Goal: Information Seeking & Learning: Learn about a topic

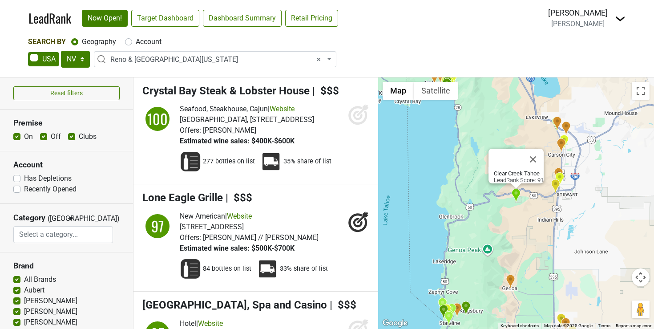
select select "NV"
select select "1190"
select select
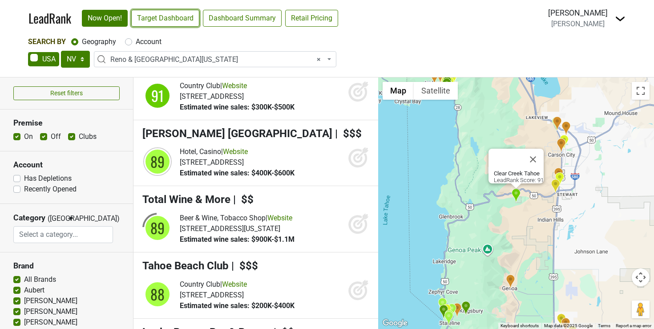
click at [149, 18] on link "Target Dashboard" at bounding box center [165, 18] width 68 height 17
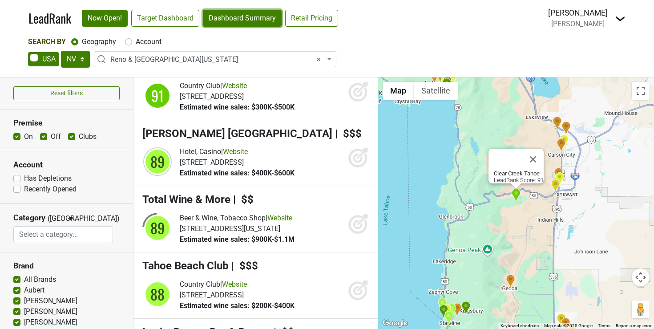
click at [246, 15] on link "Dashboard Summary" at bounding box center [242, 18] width 79 height 17
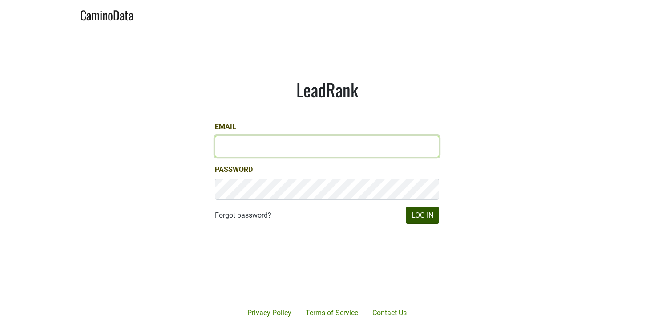
type input "rcasey@petermichaelwinery.com"
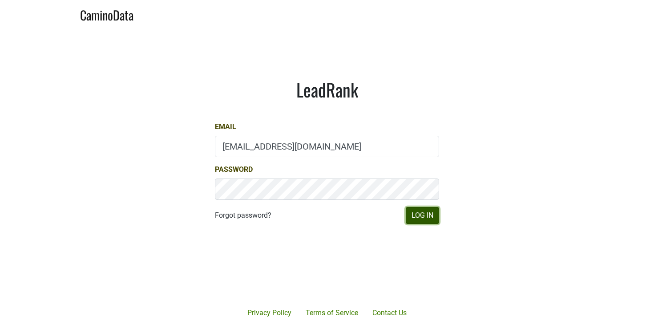
click at [433, 213] on button "Log In" at bounding box center [421, 215] width 33 height 17
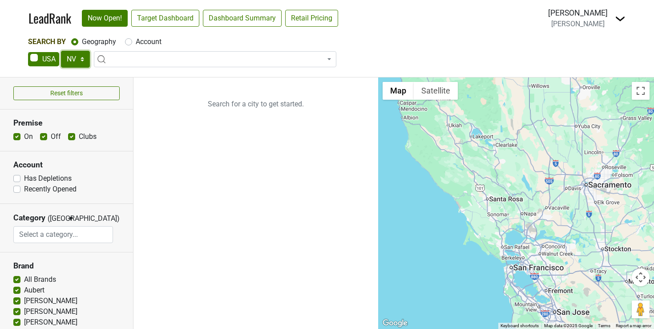
click at [81, 58] on select "AK AL AR AZ CA CO CT DC DE FL GA HI IA ID IL IN KS KY LA MA MD ME MI MN MO MS M…" at bounding box center [75, 59] width 29 height 17
select select "FL"
click at [61, 51] on select "AK AL AR AZ CA CO CT DC DE FL GA HI IA ID IL IN KS KY LA MA MD ME MI MN MO MS M…" at bounding box center [75, 59] width 29 height 17
click at [164, 151] on ul "Search for a city to get started." at bounding box center [255, 202] width 245 height 251
click at [144, 58] on span at bounding box center [215, 59] width 242 height 16
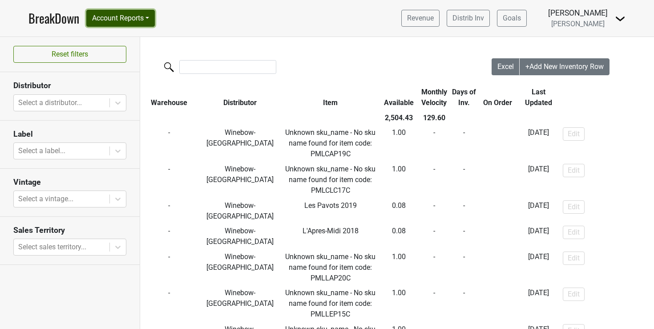
click at [153, 13] on button "Account Reports" at bounding box center [120, 18] width 68 height 17
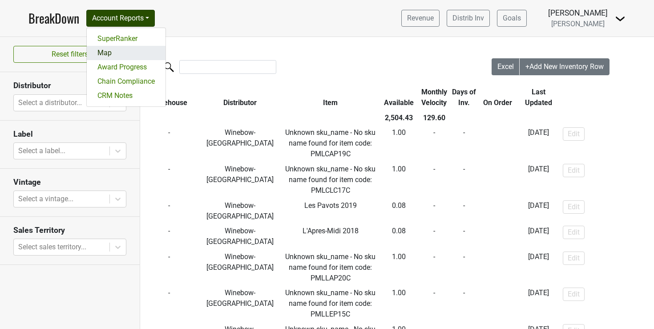
click at [103, 50] on link "Map" at bounding box center [126, 53] width 79 height 14
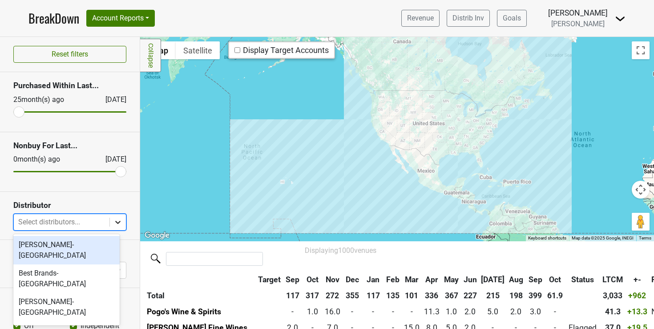
click at [113, 219] on icon at bounding box center [117, 221] width 9 height 9
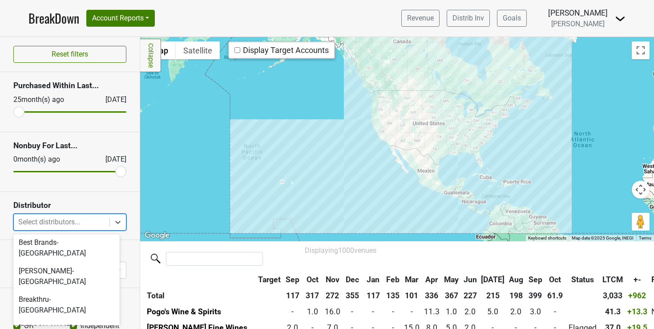
scroll to position [21, 0]
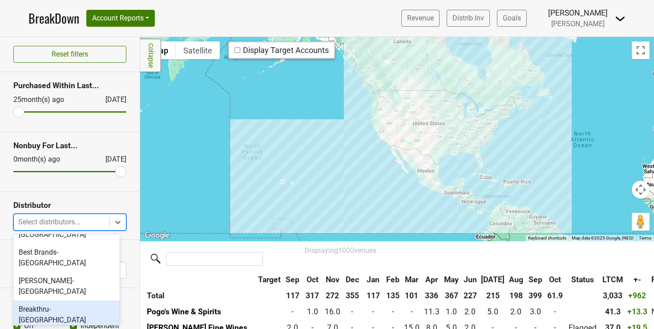
click at [36, 300] on div "Breakthru-[GEOGRAPHIC_DATA]" at bounding box center [66, 314] width 106 height 28
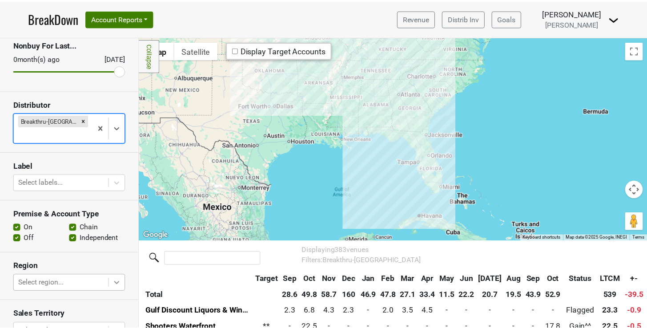
scroll to position [87, 0]
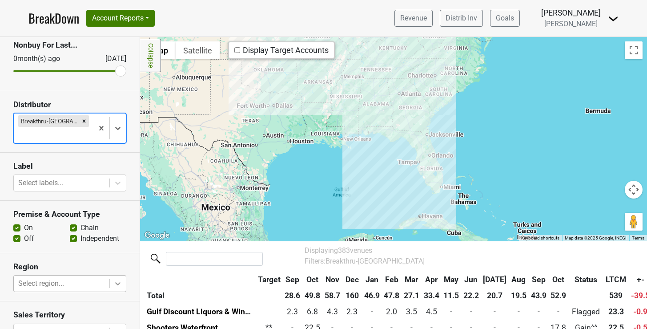
click at [108, 267] on body "BreakDown Account Reports SuperRanker Map Award Progress Chain Compliance CRM N…" at bounding box center [323, 164] width 647 height 329
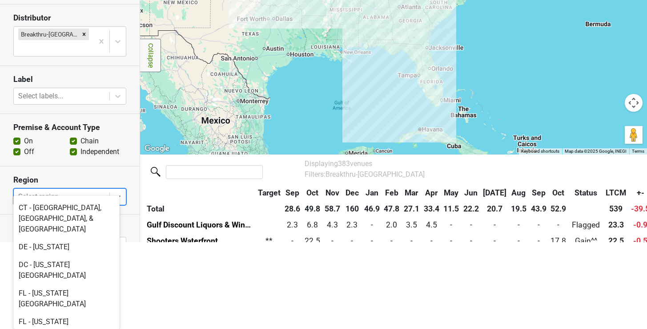
scroll to position [575, 0]
click at [57, 312] on div "FL - [US_STATE][GEOGRAPHIC_DATA]" at bounding box center [66, 326] width 106 height 28
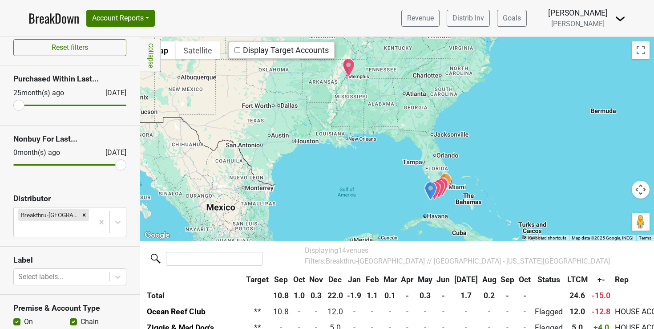
scroll to position [0, 0]
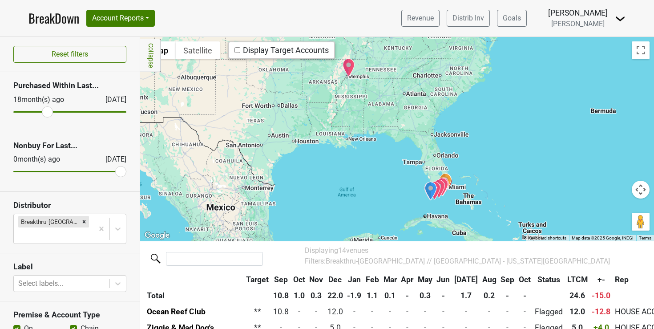
drag, startPoint x: 20, startPoint y: 112, endPoint x: 44, endPoint y: 117, distance: 24.9
type input "18"
click at [44, 112] on input "range" at bounding box center [69, 111] width 113 height 1
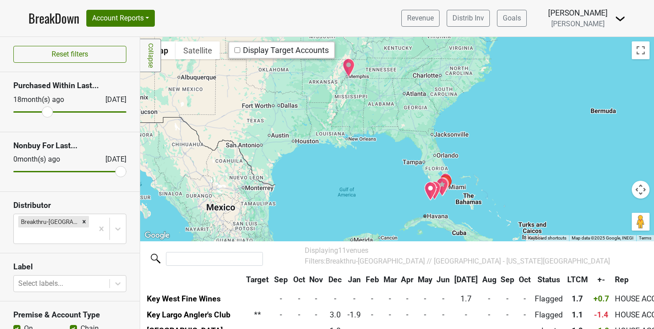
scroll to position [60, 0]
click at [631, 190] on button "Map camera controls" at bounding box center [640, 189] width 18 height 18
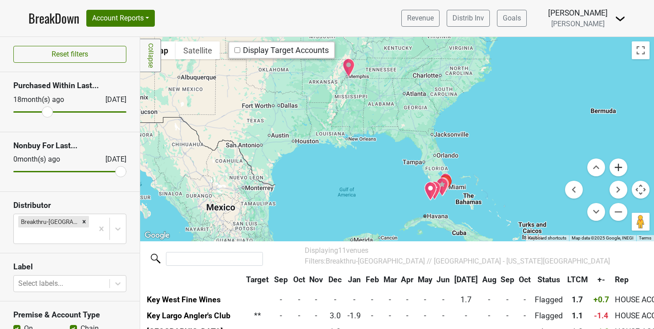
click at [610, 162] on button "Zoom in" at bounding box center [618, 167] width 18 height 18
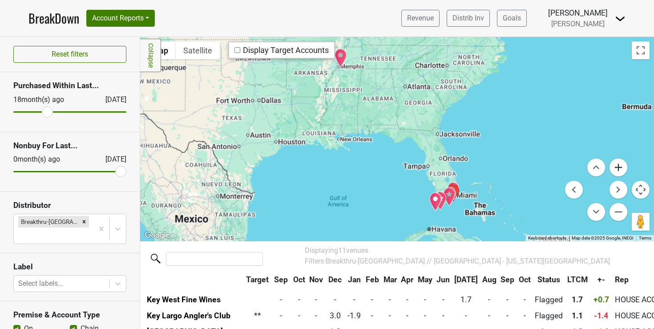
click at [610, 162] on button "Zoom in" at bounding box center [618, 167] width 18 height 18
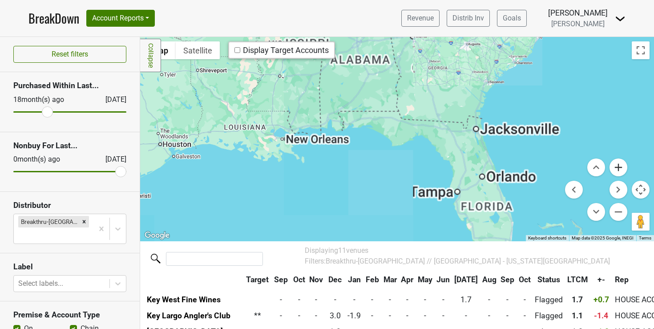
click at [610, 162] on button "Zoom in" at bounding box center [618, 167] width 18 height 18
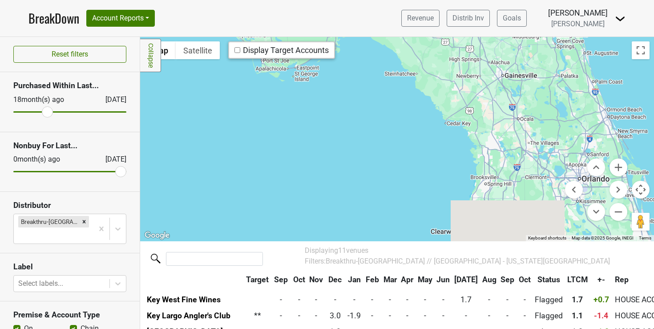
drag, startPoint x: 501, startPoint y: 188, endPoint x: 383, endPoint y: 93, distance: 152.1
click at [383, 93] on div at bounding box center [396, 139] width 513 height 204
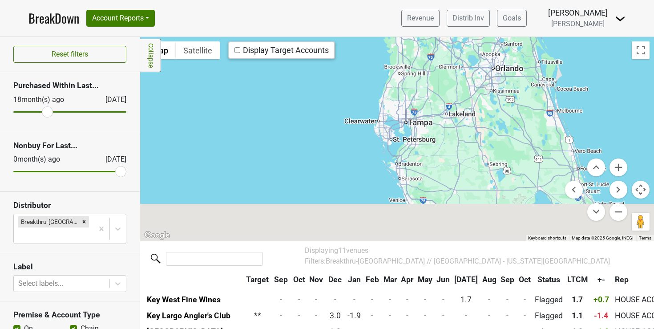
drag, startPoint x: 469, startPoint y: 149, endPoint x: 374, endPoint y: 23, distance: 158.2
click at [374, 23] on div "BreakDown Account Reports SuperRanker Map Award Progress Chain Compliance CRM N…" at bounding box center [327, 164] width 654 height 329
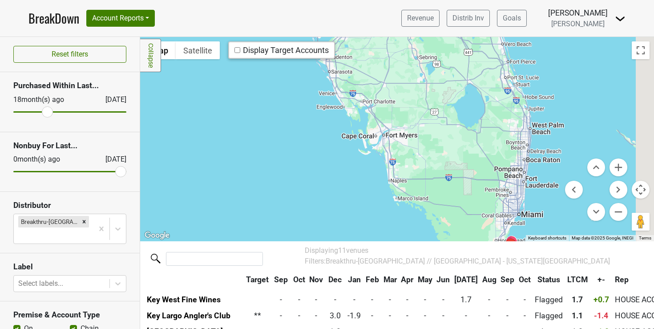
drag, startPoint x: 413, startPoint y: 104, endPoint x: 323, endPoint y: 26, distance: 119.4
click at [323, 26] on div "BreakDown Account Reports SuperRanker Map Award Progress Chain Compliance CRM N…" at bounding box center [327, 164] width 654 height 329
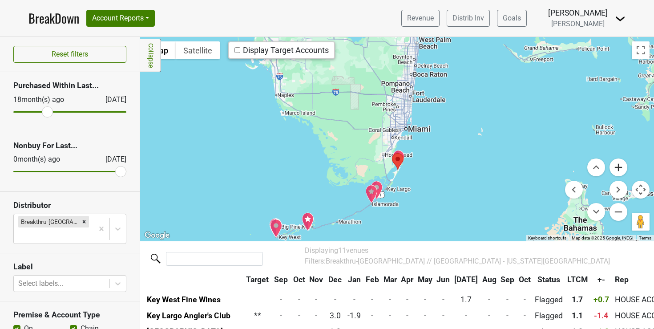
click at [610, 165] on button "Zoom in" at bounding box center [618, 167] width 18 height 18
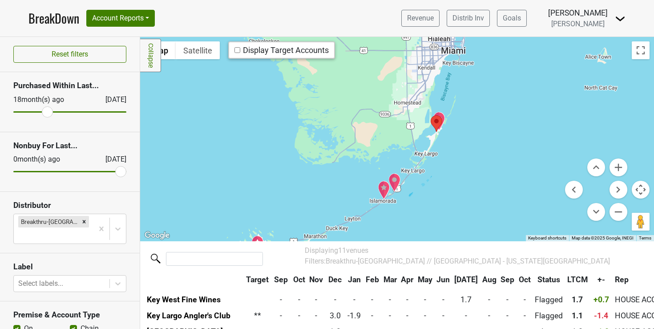
drag, startPoint x: 499, startPoint y: 193, endPoint x: 538, endPoint y: 124, distance: 79.0
click at [538, 124] on div at bounding box center [396, 139] width 513 height 204
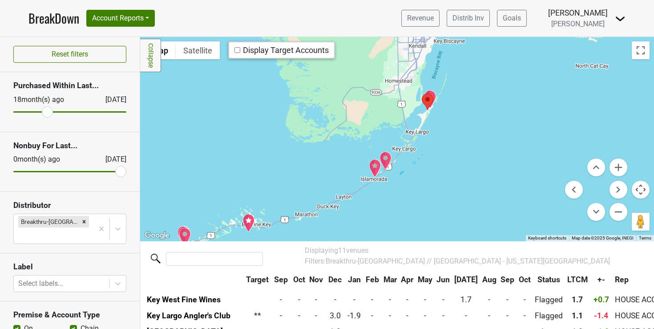
drag, startPoint x: 477, startPoint y: 156, endPoint x: 469, endPoint y: 134, distance: 23.5
click at [469, 134] on div at bounding box center [396, 139] width 513 height 204
click at [609, 169] on button "Zoom in" at bounding box center [618, 167] width 18 height 18
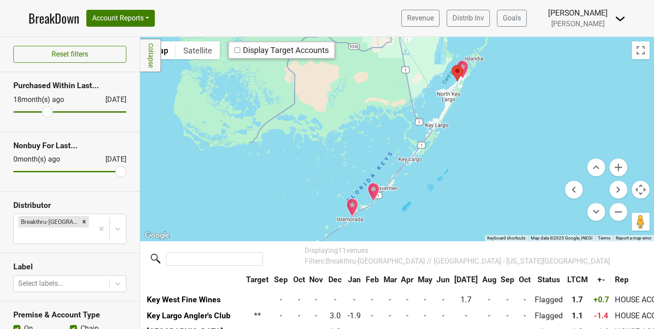
click at [461, 65] on img "Ocean Reef Club" at bounding box center [462, 69] width 12 height 19
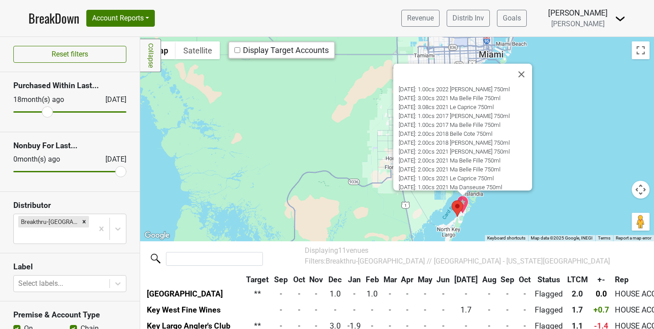
scroll to position [139, 0]
click at [519, 73] on button "Close" at bounding box center [520, 74] width 21 height 21
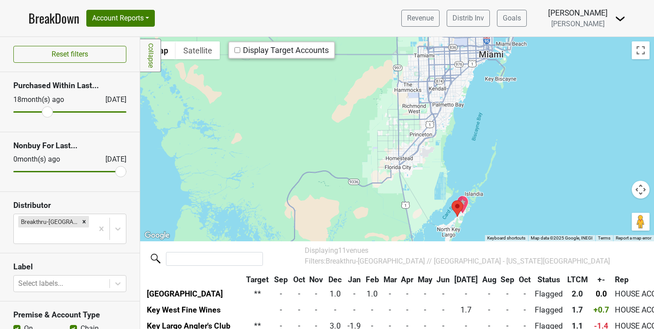
click at [451, 200] on area "Key Largo Angler's Club" at bounding box center [451, 200] width 0 height 0
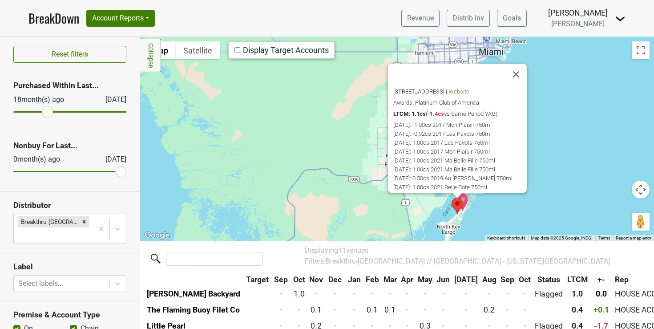
scroll to position [0, 0]
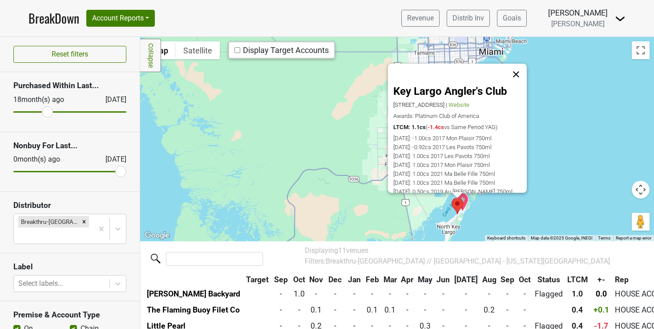
click at [515, 72] on button "Close" at bounding box center [515, 74] width 21 height 21
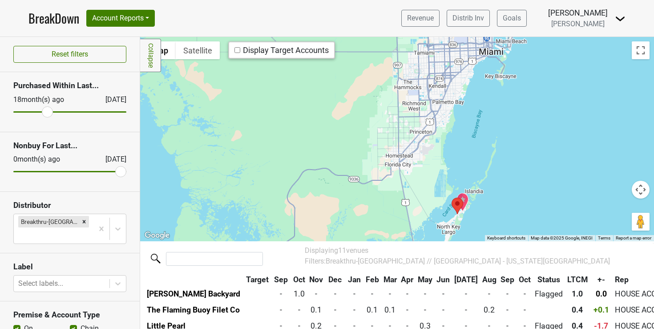
click at [460, 199] on img "Ocean Reef Club" at bounding box center [462, 202] width 12 height 19
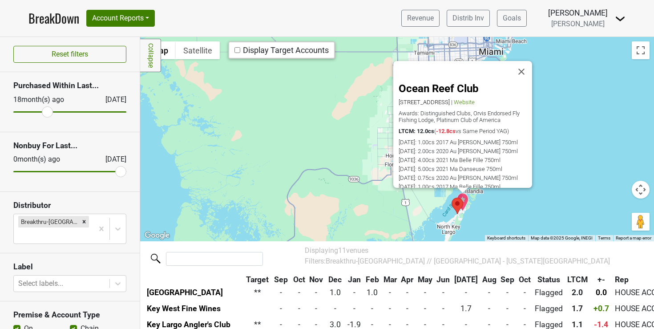
scroll to position [50, 0]
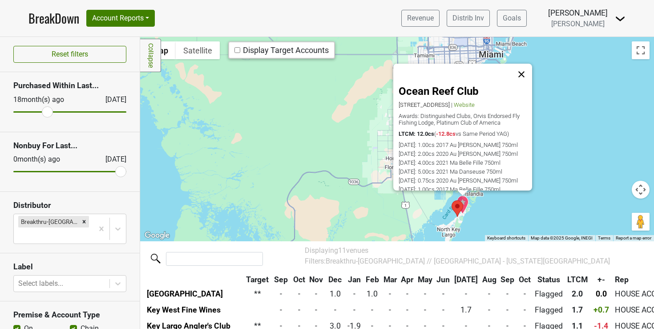
click at [519, 72] on button "Close" at bounding box center [520, 74] width 21 height 21
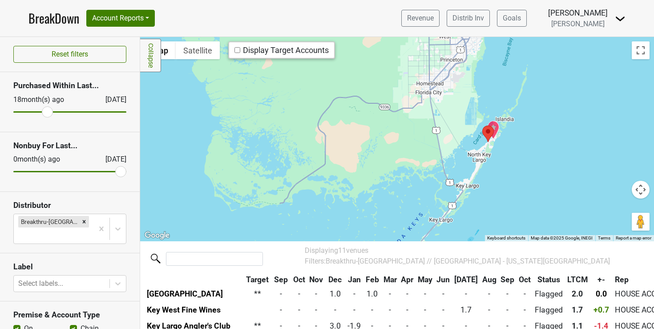
drag, startPoint x: 501, startPoint y: 205, endPoint x: 534, endPoint y: 126, distance: 85.9
click at [534, 126] on div at bounding box center [396, 139] width 513 height 204
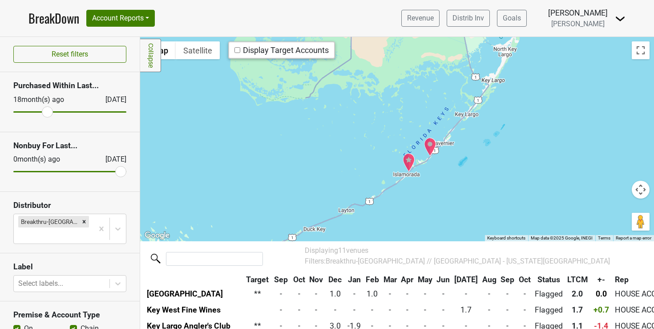
drag, startPoint x: 505, startPoint y: 190, endPoint x: 529, endPoint y: 87, distance: 105.9
click at [529, 87] on div at bounding box center [396, 139] width 513 height 204
click at [426, 146] on img "City Hall Cafe" at bounding box center [430, 146] width 12 height 19
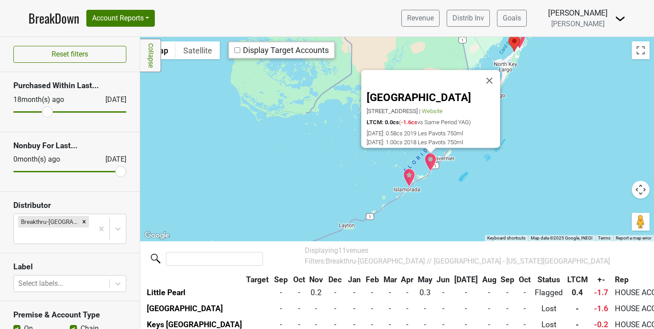
scroll to position [154, 0]
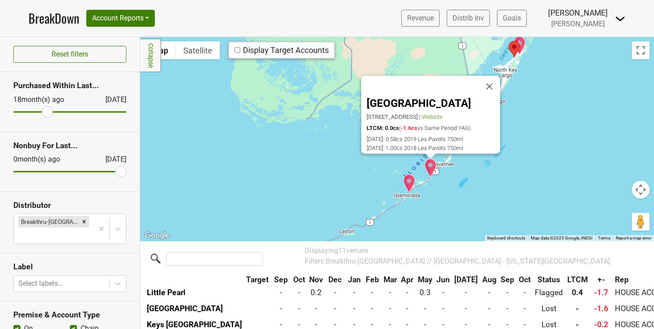
click at [404, 181] on img "Ziggie & Mad Dog's" at bounding box center [409, 183] width 12 height 19
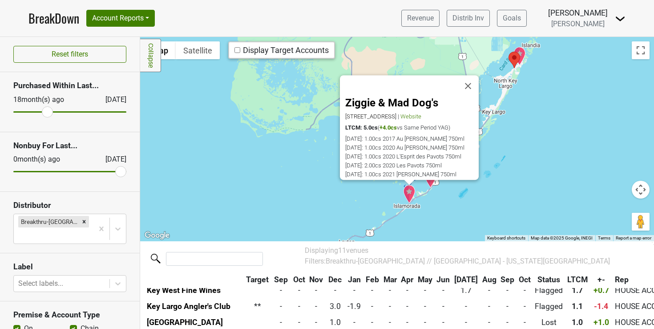
scroll to position [66, 0]
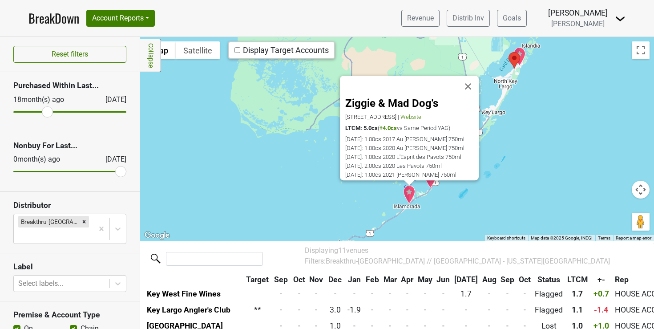
click at [327, 201] on div "Ziggie & Mad Dog's [STREET_ADDRESS] | Website LTCM: 5.0cs ( +4.0cs vs Same Peri…" at bounding box center [396, 139] width 513 height 204
click at [467, 76] on button "Close" at bounding box center [467, 86] width 21 height 21
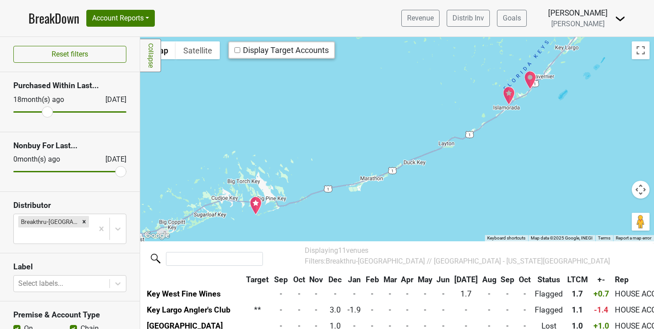
drag, startPoint x: 311, startPoint y: 198, endPoint x: 413, endPoint y: 95, distance: 145.5
click at [413, 95] on div at bounding box center [396, 139] width 513 height 204
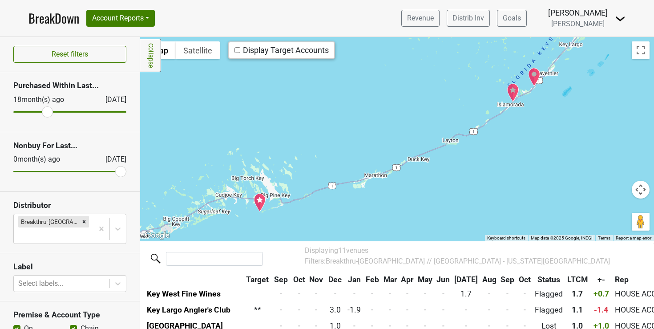
click at [257, 198] on img "Little Palm Island Resort & Spa" at bounding box center [259, 202] width 12 height 19
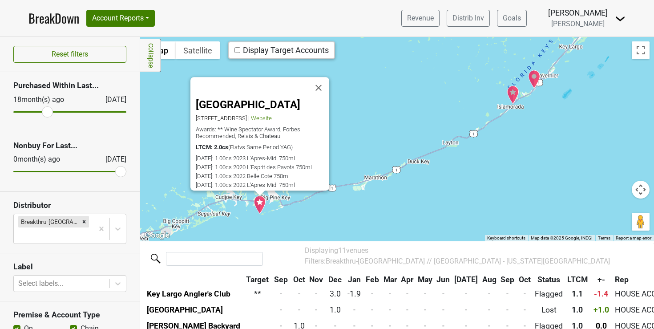
scroll to position [11, 0]
click at [318, 77] on button "Close" at bounding box center [318, 87] width 21 height 21
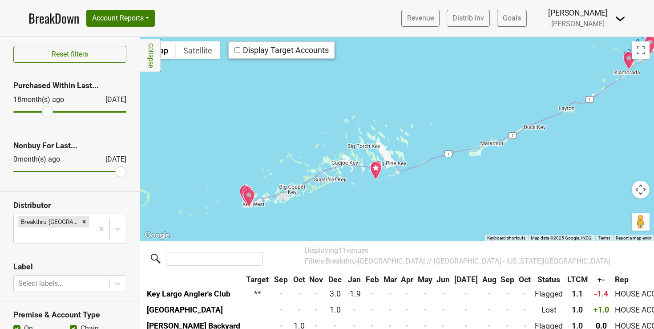
drag, startPoint x: 292, startPoint y: 166, endPoint x: 409, endPoint y: 131, distance: 121.8
click at [409, 131] on div at bounding box center [396, 139] width 513 height 204
click at [246, 199] on img "Louie's Backyard" at bounding box center [249, 197] width 12 height 19
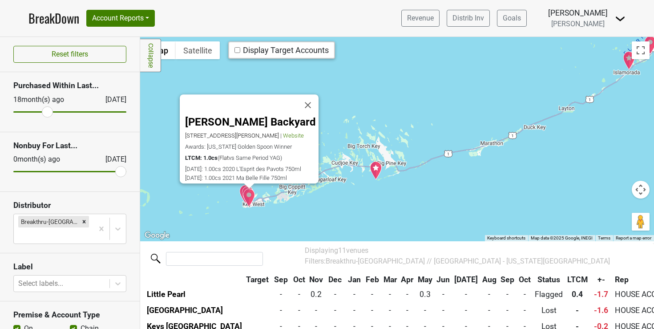
scroll to position [146, 0]
click at [310, 101] on button "Close" at bounding box center [307, 105] width 21 height 21
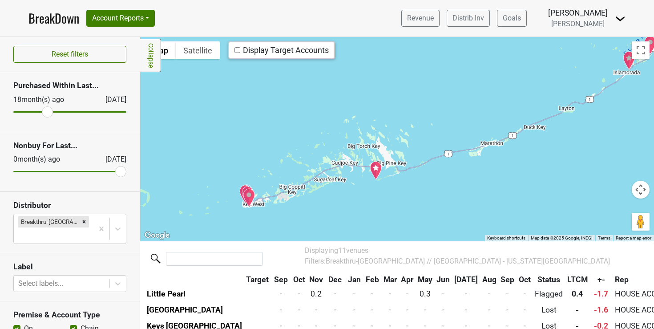
click at [243, 189] on img "Louie's Backyard" at bounding box center [249, 197] width 12 height 19
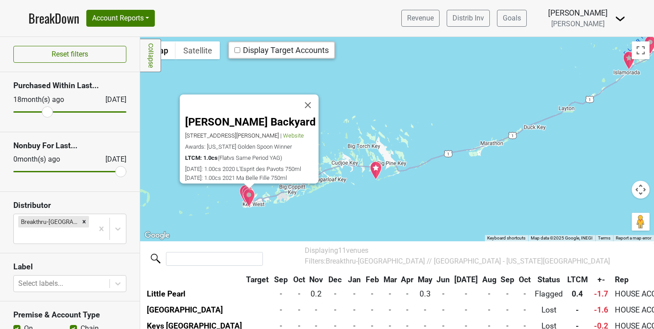
click at [243, 188] on div at bounding box center [248, 185] width 11 height 5
click at [241, 189] on img "Little Pearl" at bounding box center [247, 195] width 12 height 19
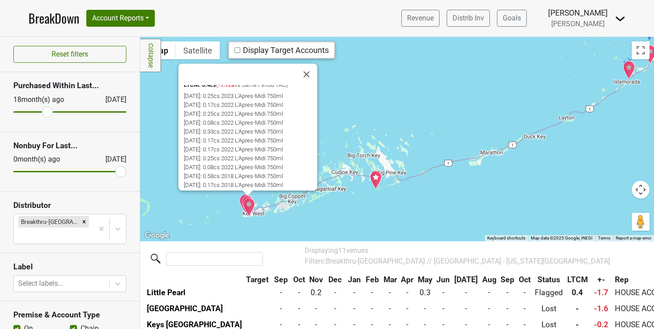
scroll to position [0, 0]
click at [307, 76] on button "Close" at bounding box center [306, 74] width 21 height 21
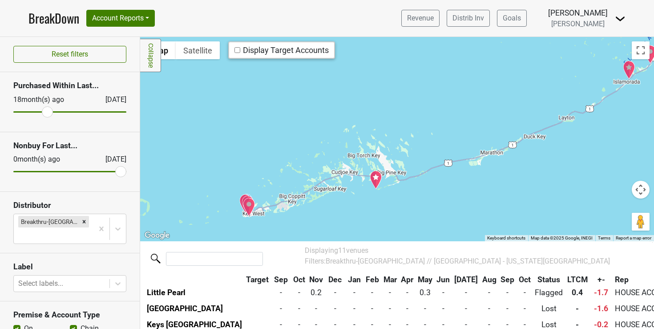
click at [638, 184] on button "Map camera controls" at bounding box center [640, 189] width 18 height 18
click at [611, 166] on button "Zoom in" at bounding box center [618, 167] width 18 height 18
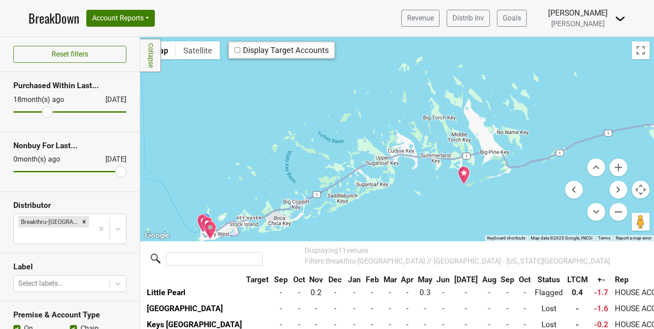
drag, startPoint x: 397, startPoint y: 160, endPoint x: 527, endPoint y: 87, distance: 149.3
click at [527, 87] on div at bounding box center [396, 139] width 513 height 204
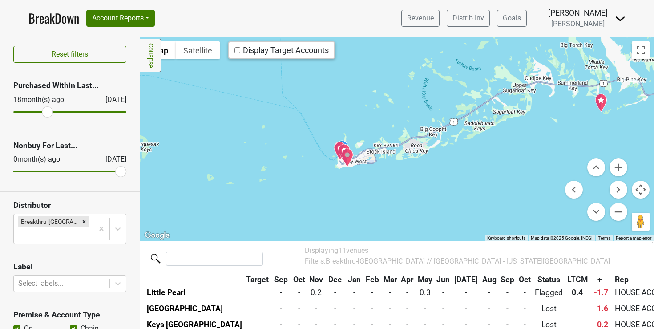
drag, startPoint x: 290, startPoint y: 172, endPoint x: 397, endPoint y: 124, distance: 117.5
click at [397, 124] on div at bounding box center [396, 139] width 513 height 204
click at [611, 162] on button "Zoom in" at bounding box center [618, 167] width 18 height 18
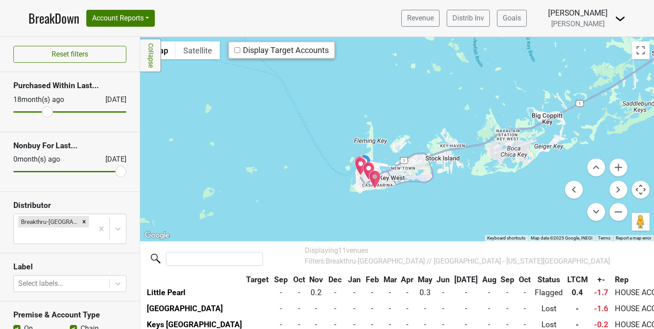
drag, startPoint x: 373, startPoint y: 143, endPoint x: 455, endPoint y: 136, distance: 83.0
click at [456, 136] on div at bounding box center [396, 139] width 513 height 204
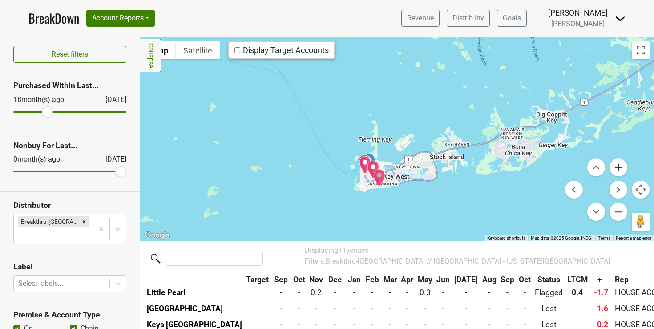
click at [610, 168] on button "Zoom in" at bounding box center [618, 167] width 18 height 18
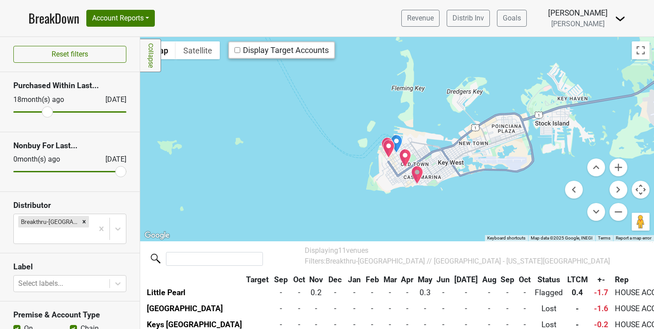
drag, startPoint x: 392, startPoint y: 144, endPoint x: 448, endPoint y: 92, distance: 76.7
click at [448, 92] on div at bounding box center [396, 139] width 513 height 204
click at [612, 165] on button "Zoom in" at bounding box center [618, 167] width 18 height 18
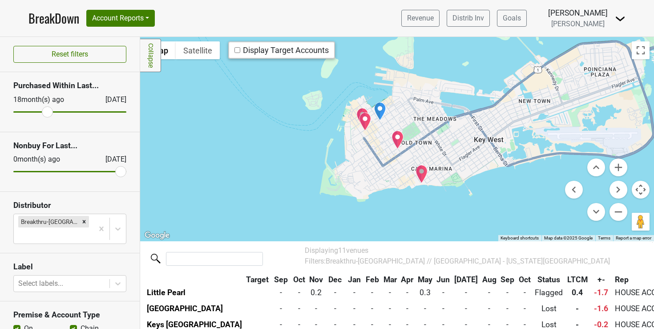
drag, startPoint x: 444, startPoint y: 144, endPoint x: 427, endPoint y: 96, distance: 51.3
click at [427, 96] on div at bounding box center [396, 139] width 513 height 204
click at [375, 110] on img "Key West Fine Wines" at bounding box center [379, 111] width 12 height 19
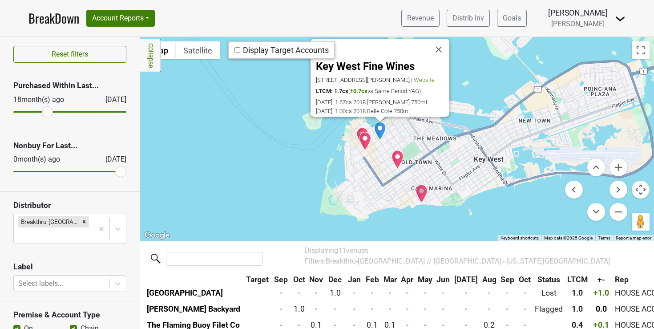
scroll to position [98, 0]
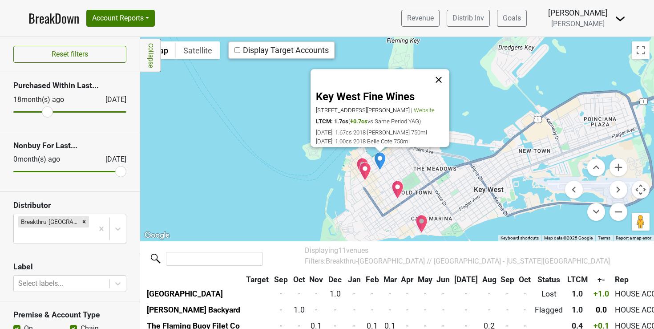
click at [437, 69] on button "Close" at bounding box center [438, 79] width 21 height 21
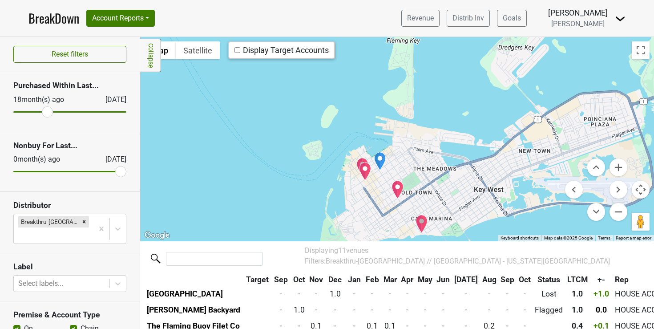
click at [362, 170] on img "The Flaming Buoy Filet Co" at bounding box center [365, 171] width 12 height 19
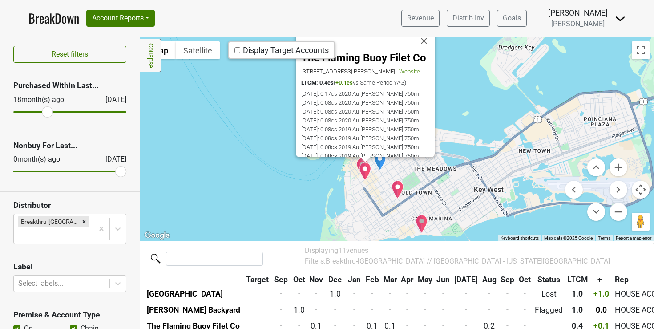
scroll to position [154, 0]
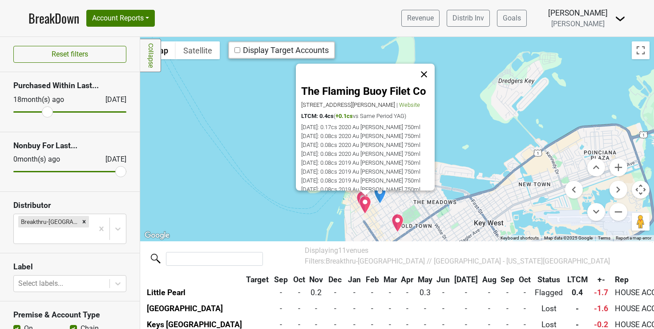
click at [424, 69] on button "Close" at bounding box center [423, 74] width 21 height 21
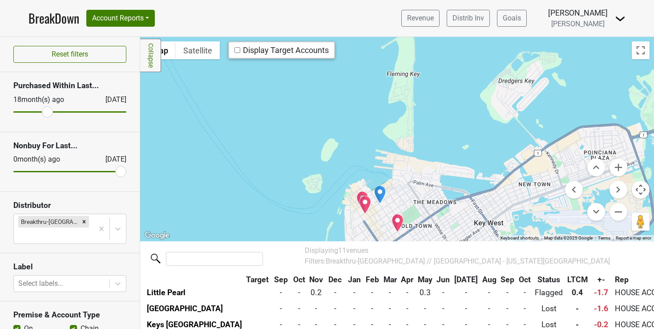
click at [359, 197] on img "The Flaming Buoy Filet Co" at bounding box center [365, 204] width 12 height 19
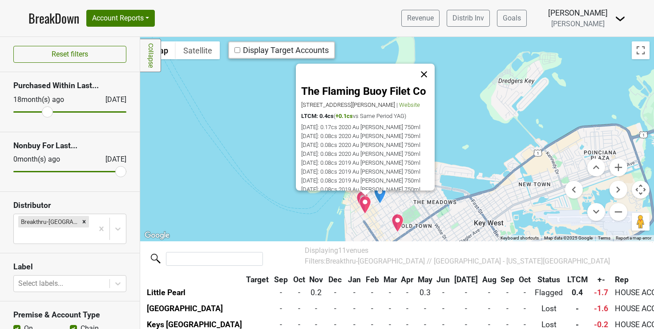
click at [425, 74] on button "Close" at bounding box center [423, 74] width 21 height 21
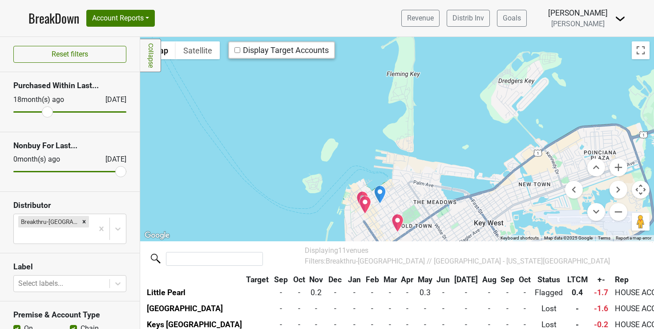
click at [393, 223] on img "Little Pearl" at bounding box center [397, 222] width 12 height 19
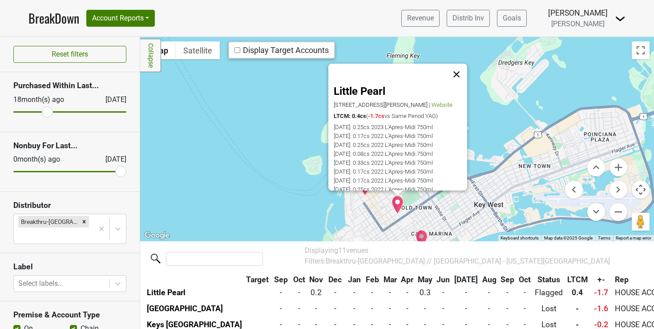
click at [458, 70] on button "Close" at bounding box center [455, 74] width 21 height 21
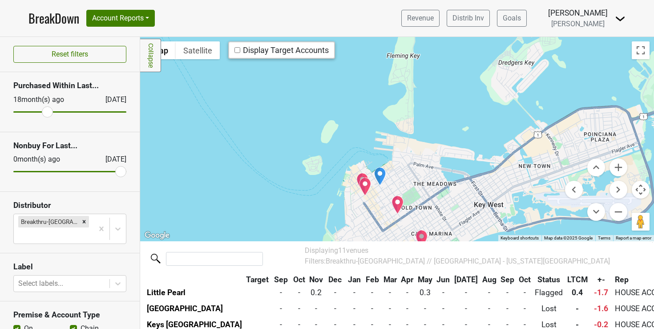
click at [417, 234] on img "Louie's Backyard" at bounding box center [421, 238] width 12 height 19
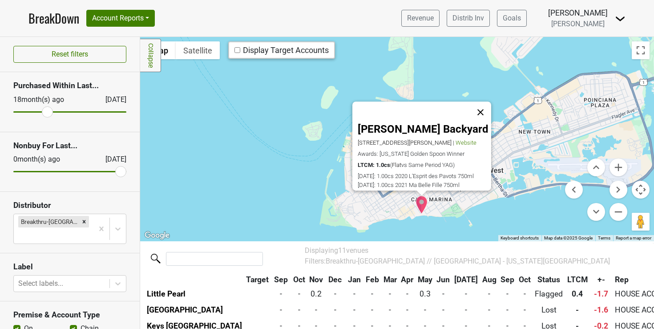
click at [482, 105] on button "Close" at bounding box center [479, 112] width 21 height 21
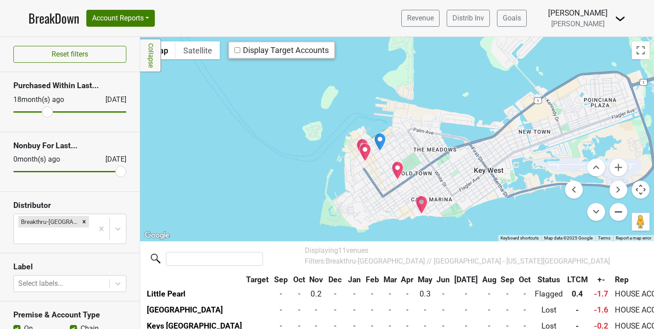
click at [610, 211] on button "Zoom out" at bounding box center [618, 212] width 18 height 18
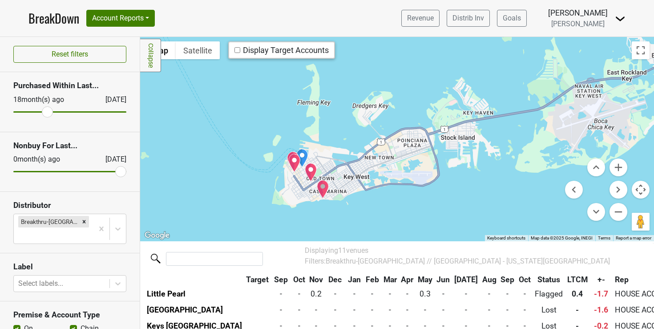
drag, startPoint x: 534, startPoint y: 164, endPoint x: 446, endPoint y: 187, distance: 90.4
click at [446, 187] on div at bounding box center [396, 139] width 513 height 204
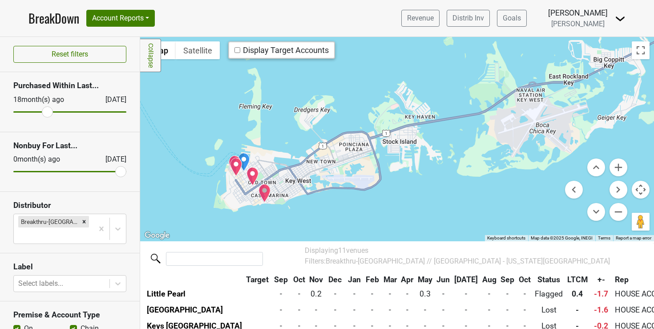
drag, startPoint x: 501, startPoint y: 159, endPoint x: 444, endPoint y: 161, distance: 57.4
click at [444, 161] on div at bounding box center [396, 139] width 513 height 204
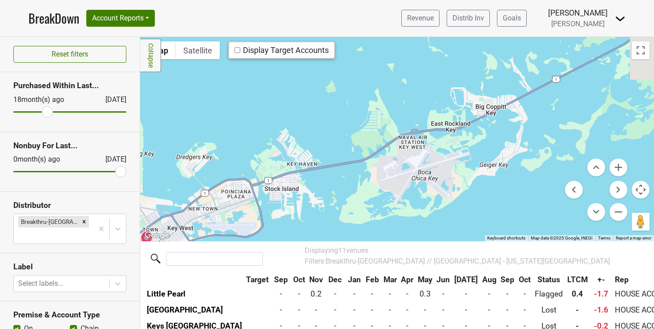
drag, startPoint x: 541, startPoint y: 119, endPoint x: 417, endPoint y: 168, distance: 133.2
click at [417, 168] on div at bounding box center [396, 139] width 513 height 204
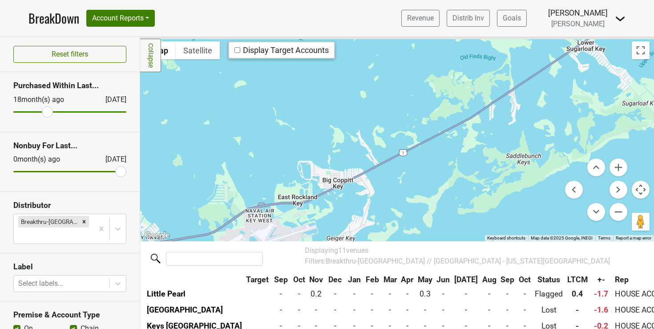
drag, startPoint x: 537, startPoint y: 134, endPoint x: 381, endPoint y: 213, distance: 175.0
click at [381, 213] on div at bounding box center [396, 139] width 513 height 204
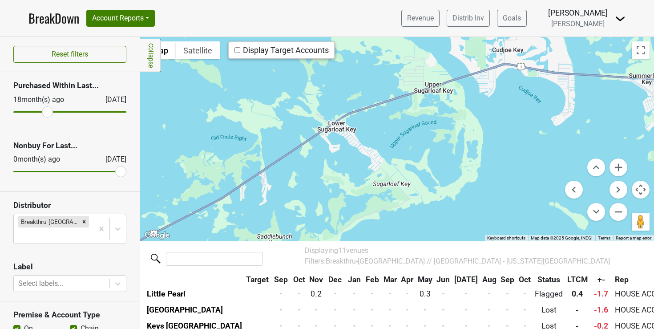
drag, startPoint x: 498, startPoint y: 154, endPoint x: 271, endPoint y: 200, distance: 231.7
click at [271, 200] on div at bounding box center [396, 139] width 513 height 204
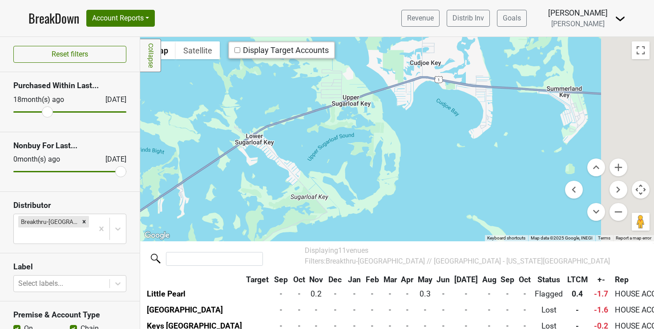
drag, startPoint x: 422, startPoint y: 142, endPoint x: 276, endPoint y: 174, distance: 150.2
click at [276, 174] on div at bounding box center [396, 139] width 513 height 204
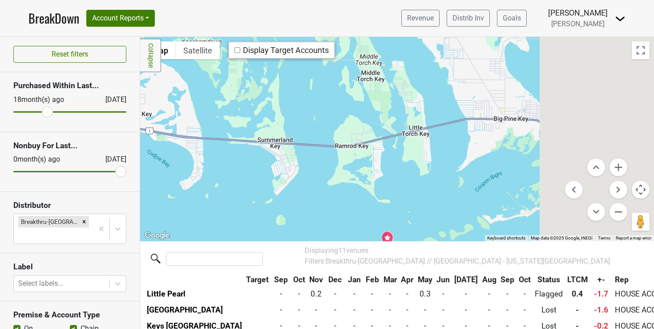
drag, startPoint x: 422, startPoint y: 167, endPoint x: 188, endPoint y: 205, distance: 236.5
click at [189, 205] on div at bounding box center [396, 139] width 513 height 204
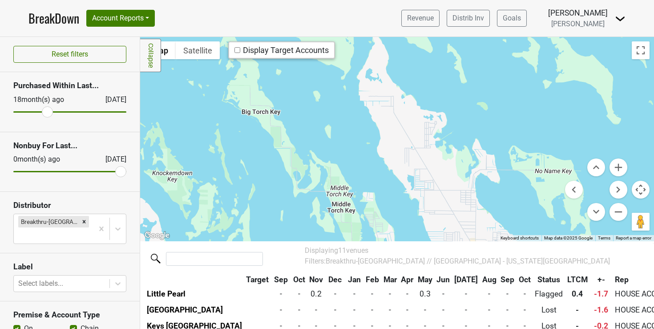
drag, startPoint x: 337, startPoint y: 170, endPoint x: 369, endPoint y: 241, distance: 78.6
click at [369, 241] on div "Filters Collapse ← Move left → Move right ↑ Move up ↓ Move down + Zoom in - Zoo…" at bounding box center [396, 183] width 513 height 292
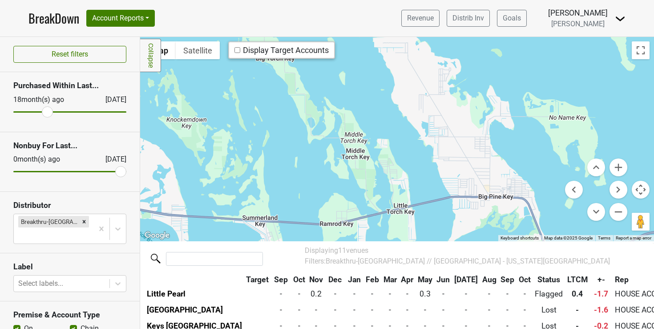
click at [604, 205] on menu at bounding box center [596, 189] width 62 height 62
click at [611, 210] on button "Zoom out" at bounding box center [618, 212] width 18 height 18
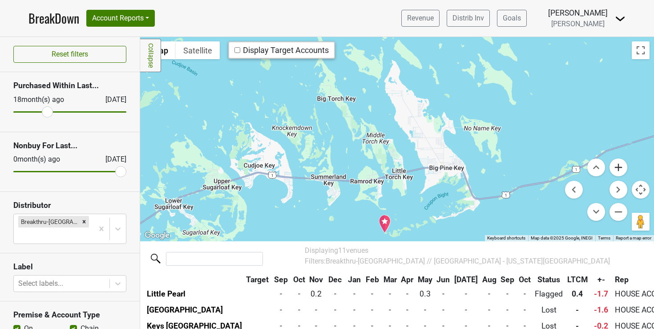
click at [614, 166] on button "Zoom in" at bounding box center [618, 167] width 18 height 18
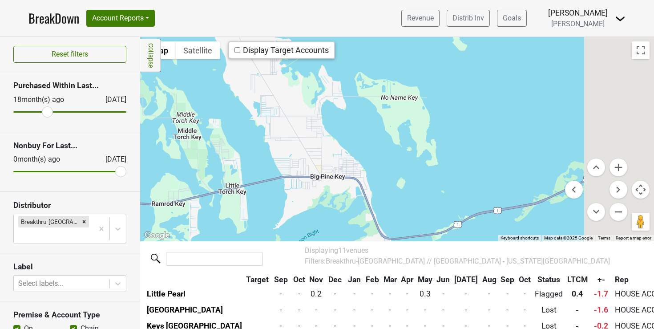
drag, startPoint x: 533, startPoint y: 163, endPoint x: 310, endPoint y: 137, distance: 224.7
click at [310, 137] on div at bounding box center [396, 139] width 513 height 204
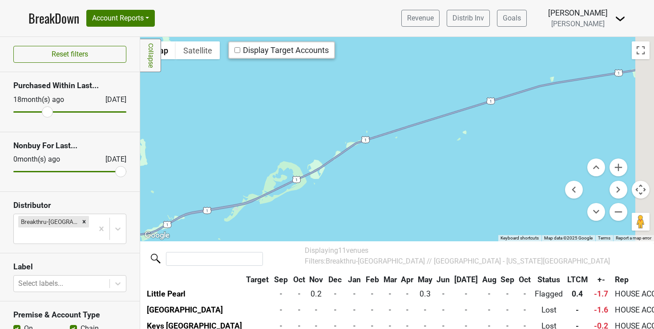
drag, startPoint x: 421, startPoint y: 126, endPoint x: 197, endPoint y: 133, distance: 223.7
click at [197, 134] on div at bounding box center [396, 139] width 513 height 204
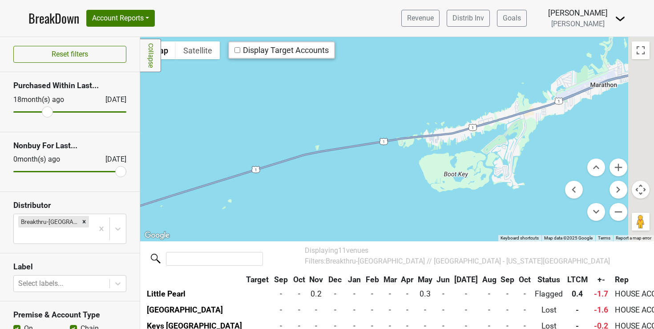
drag, startPoint x: 404, startPoint y: 127, endPoint x: 222, endPoint y: 188, distance: 192.0
click at [223, 188] on div at bounding box center [396, 139] width 513 height 204
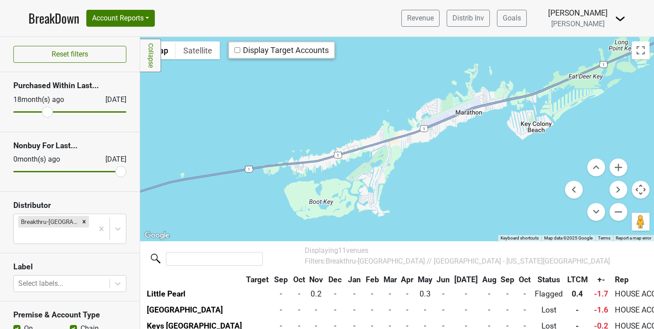
drag, startPoint x: 401, startPoint y: 147, endPoint x: 283, endPoint y: 168, distance: 119.7
click at [283, 168] on div at bounding box center [396, 139] width 513 height 204
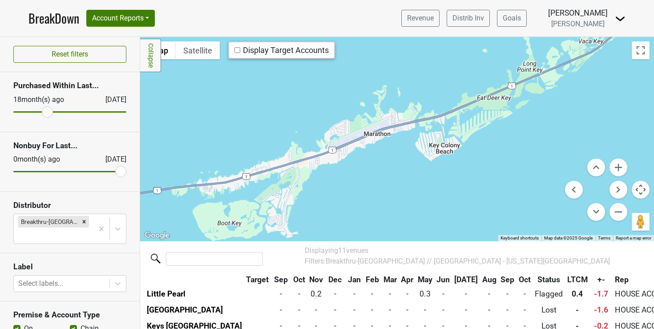
drag, startPoint x: 476, startPoint y: 160, endPoint x: 383, endPoint y: 182, distance: 94.9
click at [383, 182] on div at bounding box center [396, 139] width 513 height 204
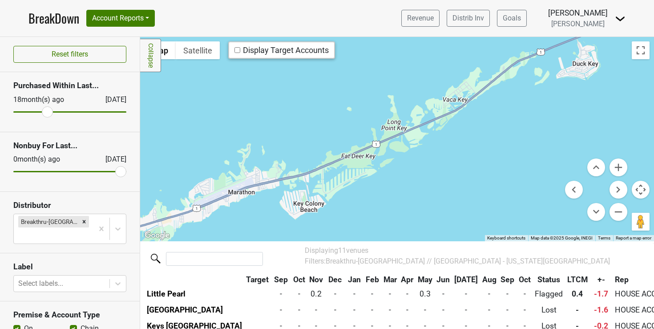
drag, startPoint x: 472, startPoint y: 158, endPoint x: 337, endPoint y: 215, distance: 146.1
click at [337, 215] on div at bounding box center [396, 139] width 513 height 204
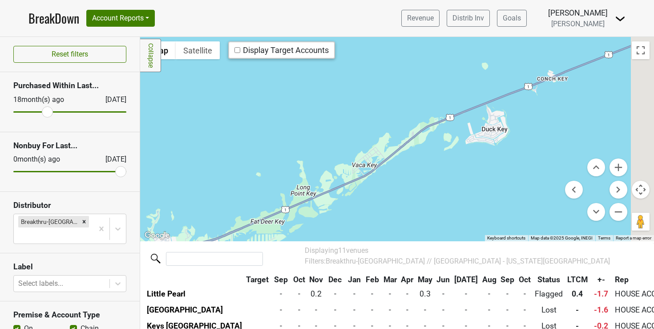
drag, startPoint x: 442, startPoint y: 170, endPoint x: 341, endPoint y: 237, distance: 121.9
click at [341, 237] on div at bounding box center [396, 139] width 513 height 204
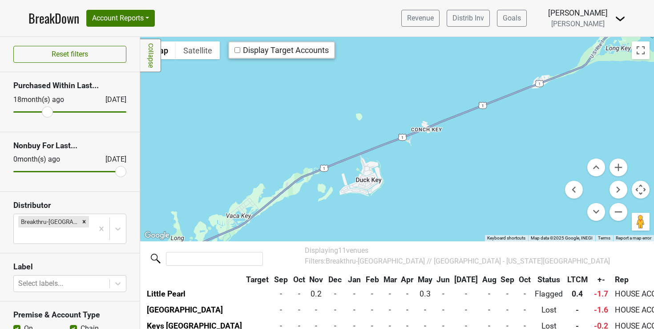
drag, startPoint x: 445, startPoint y: 172, endPoint x: 329, endPoint y: 221, distance: 125.7
click at [329, 221] on div at bounding box center [396, 139] width 513 height 204
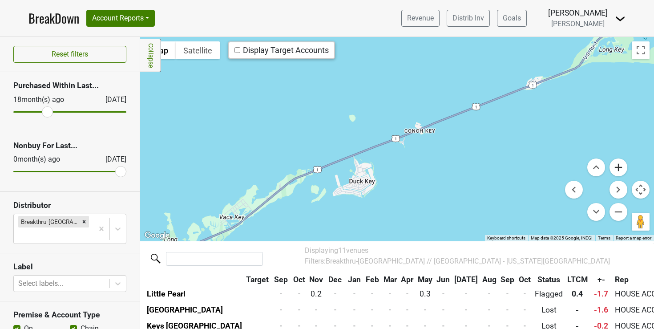
click at [613, 165] on button "Zoom in" at bounding box center [618, 167] width 18 height 18
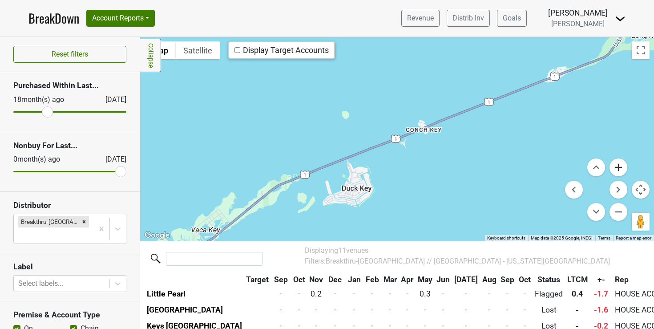
click at [613, 165] on button "Zoom in" at bounding box center [618, 167] width 18 height 18
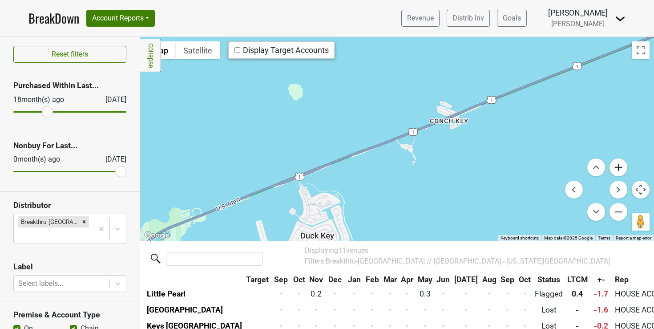
click at [612, 165] on button "Zoom in" at bounding box center [618, 167] width 18 height 18
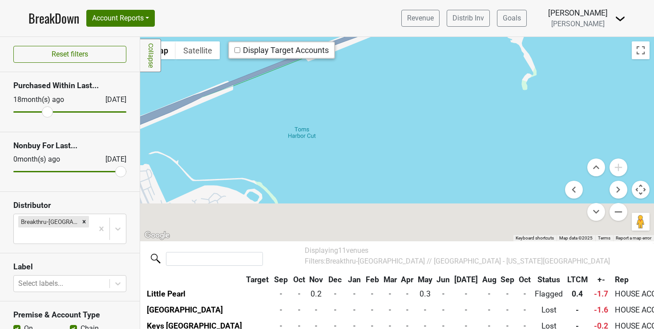
drag, startPoint x: 383, startPoint y: 182, endPoint x: 475, endPoint y: 8, distance: 197.1
click at [475, 8] on div "BreakDown Account Reports SuperRanker Map Award Progress Chain Compliance CRM N…" at bounding box center [327, 164] width 654 height 329
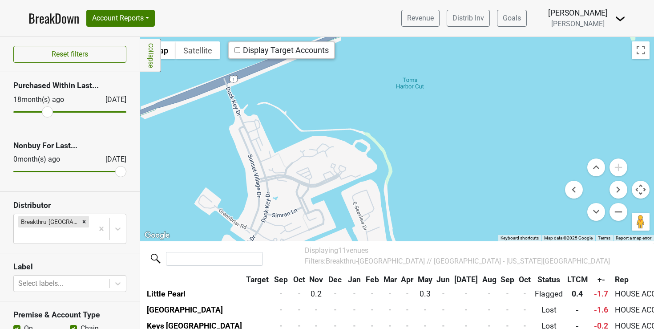
drag, startPoint x: 349, startPoint y: 63, endPoint x: 434, endPoint y: 48, distance: 86.1
click at [434, 48] on div at bounding box center [396, 139] width 513 height 204
click at [609, 214] on button "Zoom out" at bounding box center [618, 212] width 18 height 18
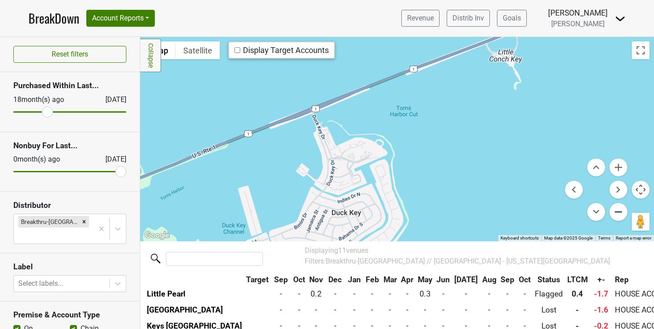
click at [610, 212] on button "Zoom out" at bounding box center [618, 212] width 18 height 18
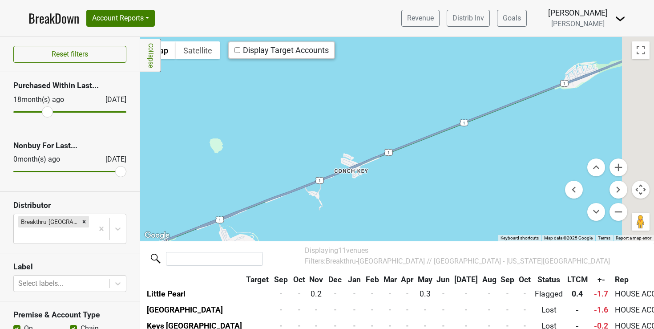
drag, startPoint x: 493, startPoint y: 125, endPoint x: 347, endPoint y: 225, distance: 176.6
click at [347, 225] on div at bounding box center [396, 139] width 513 height 204
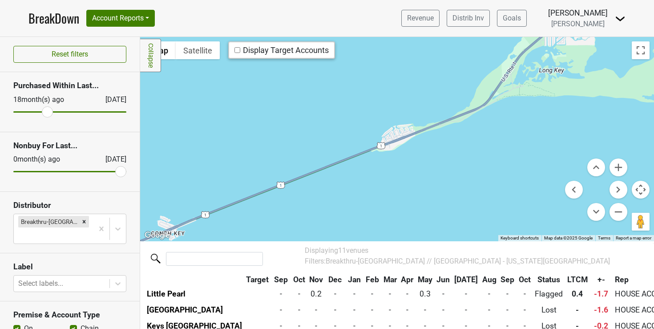
drag, startPoint x: 472, startPoint y: 173, endPoint x: 305, endPoint y: 229, distance: 176.6
click at [305, 229] on div at bounding box center [396, 139] width 513 height 204
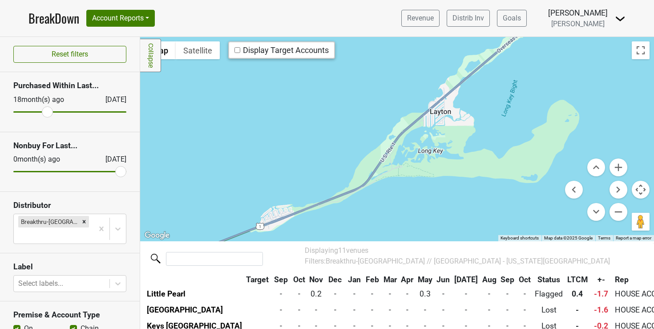
drag, startPoint x: 435, startPoint y: 183, endPoint x: 312, endPoint y: 264, distance: 147.7
click at [312, 264] on div "Filters Collapse ← Move left → Move right ↑ Move up ↓ Move down + Zoom in - Zoo…" at bounding box center [396, 183] width 513 height 292
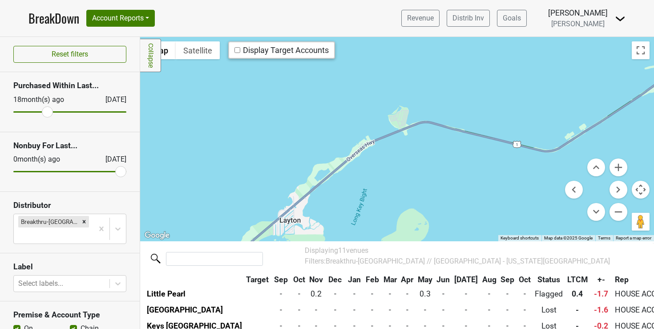
drag, startPoint x: 482, startPoint y: 150, endPoint x: 343, endPoint y: 254, distance: 173.5
click at [343, 254] on div "Filters Collapse ← Move left → Move right ↑ Move up ↓ Move down + Zoom in - Zoo…" at bounding box center [396, 183] width 513 height 292
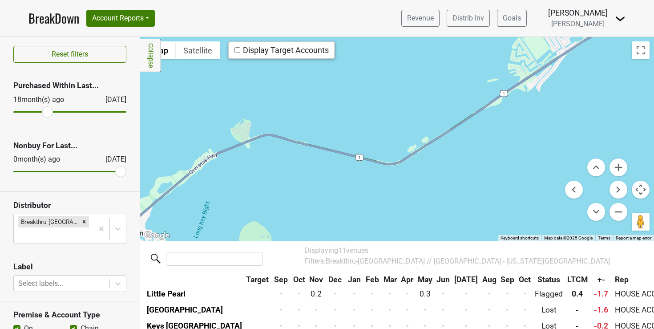
drag, startPoint x: 489, startPoint y: 211, endPoint x: 312, endPoint y: 240, distance: 180.2
click at [312, 240] on div at bounding box center [396, 139] width 513 height 204
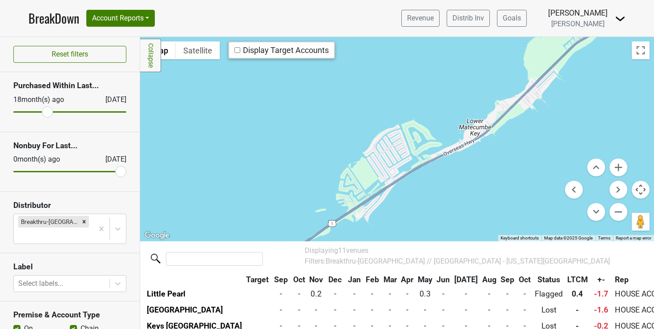
drag, startPoint x: 530, startPoint y: 132, endPoint x: 399, endPoint y: 223, distance: 159.1
click at [399, 223] on div at bounding box center [396, 139] width 513 height 204
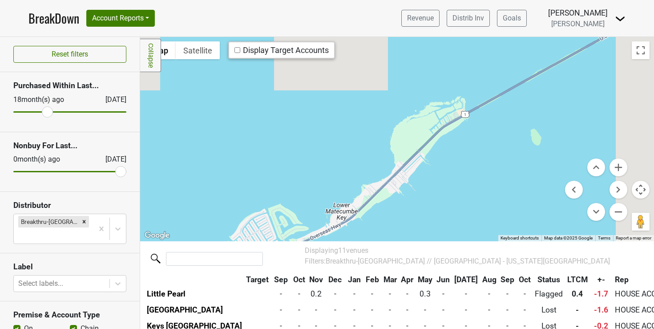
drag, startPoint x: 525, startPoint y: 156, endPoint x: 377, endPoint y: 245, distance: 173.2
click at [377, 246] on div "Filters Collapse ← Move left → Move right ↑ Move up ↓ Move down + Zoom in - Zoo…" at bounding box center [396, 183] width 513 height 292
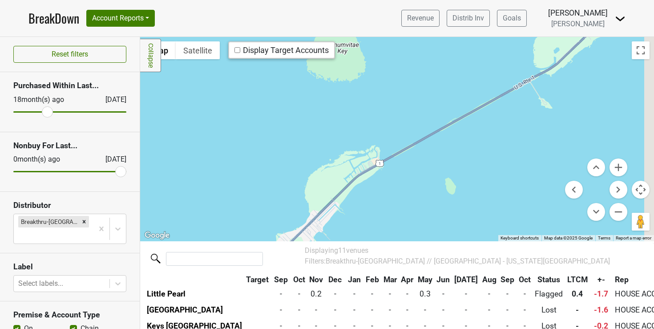
drag, startPoint x: 490, startPoint y: 144, endPoint x: 357, endPoint y: 238, distance: 163.2
click at [357, 238] on div at bounding box center [396, 139] width 513 height 204
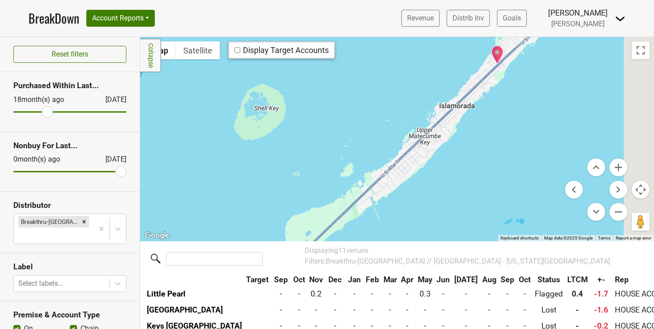
drag, startPoint x: 525, startPoint y: 154, endPoint x: 364, endPoint y: 265, distance: 195.0
click at [364, 265] on div "Filters Collapse ← Move left → Move right ↑ Move up ↓ Move down + Zoom in - Zoo…" at bounding box center [396, 183] width 513 height 292
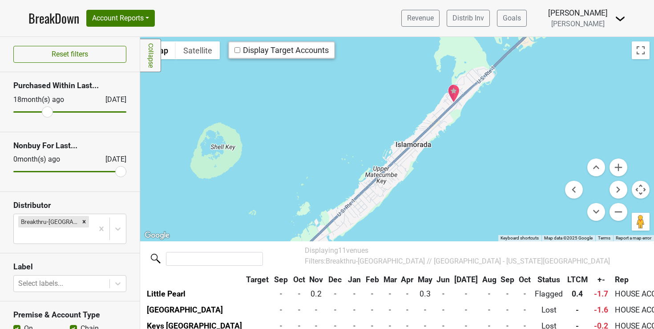
click at [449, 91] on img "Ziggie & Mad Dog's" at bounding box center [453, 93] width 12 height 19
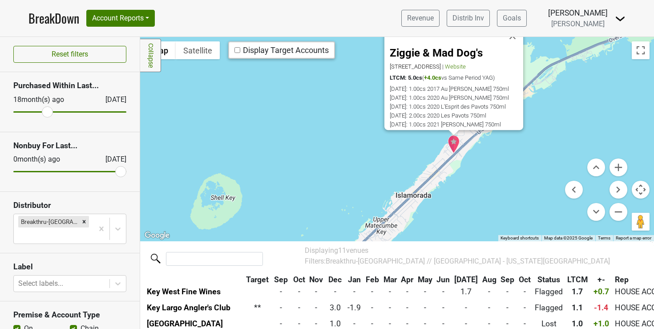
scroll to position [66, 0]
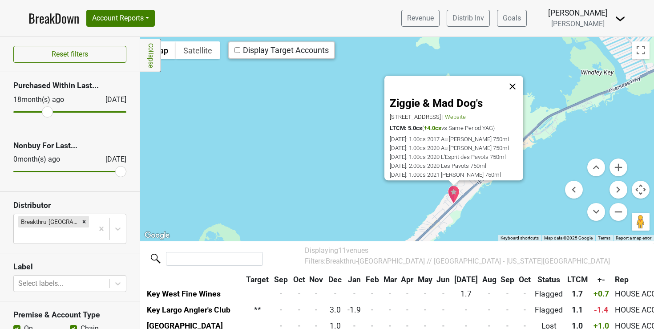
click at [513, 76] on button "Close" at bounding box center [511, 86] width 21 height 21
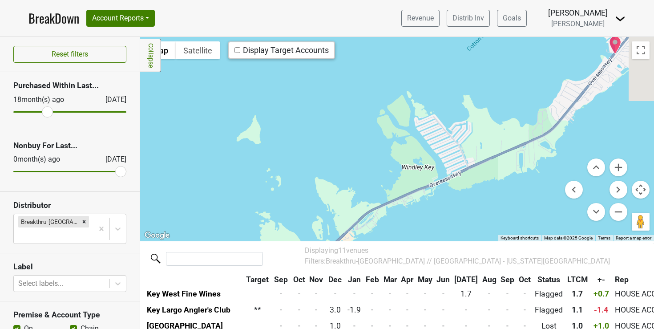
drag, startPoint x: 546, startPoint y: 173, endPoint x: 362, endPoint y: 270, distance: 208.6
click at [362, 270] on div "Filters Collapse ← Move left → Move right ↑ Move up ↓ Move down + Zoom in - Zoo…" at bounding box center [396, 183] width 513 height 292
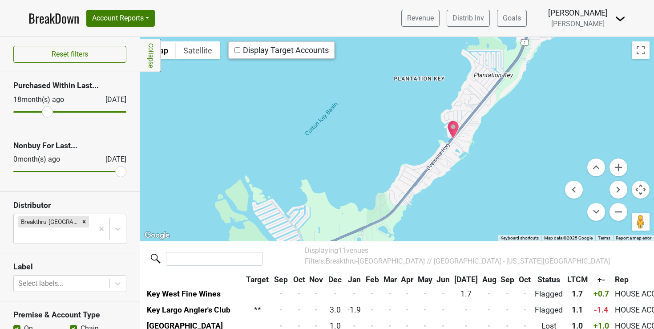
drag, startPoint x: 600, startPoint y: 126, endPoint x: 447, endPoint y: 202, distance: 170.2
click at [447, 202] on div at bounding box center [396, 139] width 513 height 204
click at [449, 124] on img "City Hall Cafe" at bounding box center [453, 129] width 12 height 19
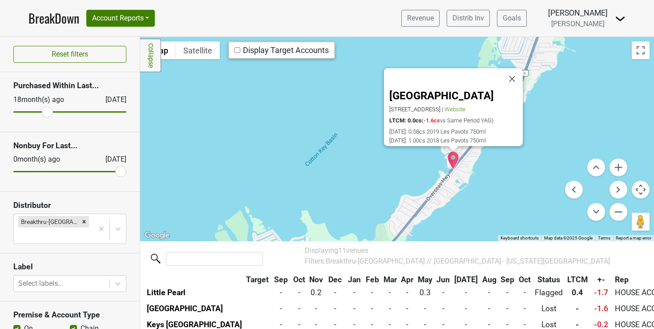
scroll to position [154, 0]
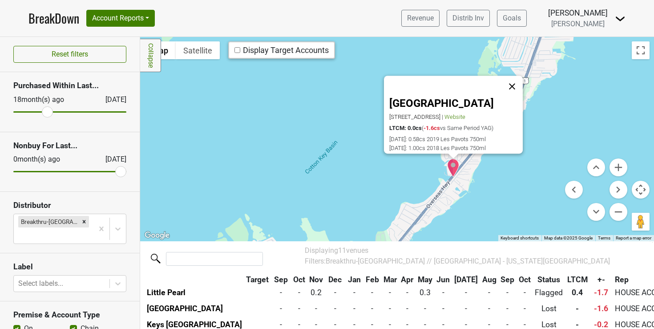
click at [512, 76] on button "Close" at bounding box center [511, 86] width 21 height 21
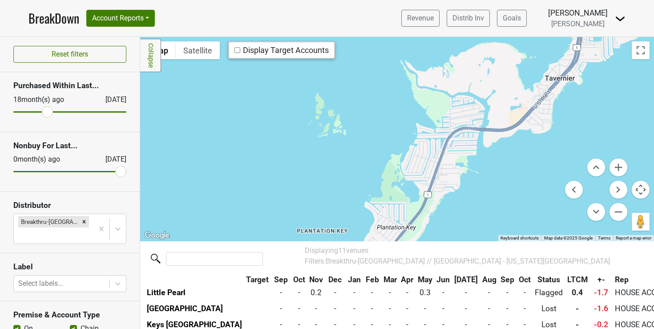
drag, startPoint x: 535, startPoint y: 124, endPoint x: 422, endPoint y: 245, distance: 165.5
click at [422, 245] on div "Filters Collapse ← Move left → Move right ↑ Move up ↓ Move down + Zoom in - Zoo…" at bounding box center [396, 183] width 513 height 292
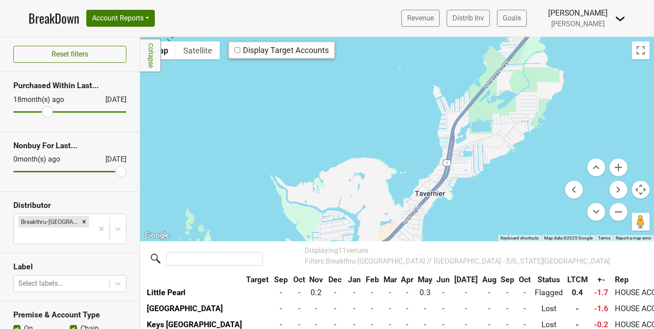
drag, startPoint x: 562, startPoint y: 142, endPoint x: 452, endPoint y: 251, distance: 155.0
click at [452, 251] on div "Filters Collapse ← Move left → Move right ↑ Move up ↓ Move down + Zoom in - Zoo…" at bounding box center [396, 183] width 513 height 292
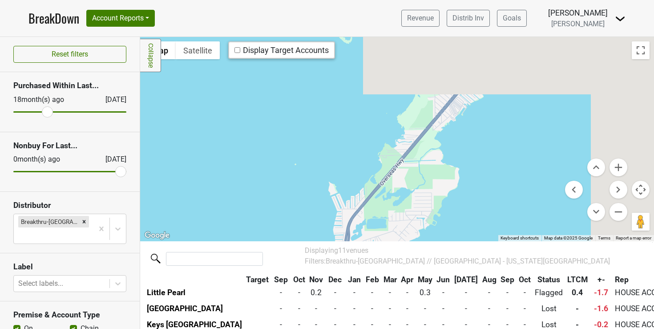
drag, startPoint x: 535, startPoint y: 149, endPoint x: 406, endPoint y: 263, distance: 172.0
click at [408, 262] on div "Filters Collapse ← Move left → Move right ↑ Move up ↓ Move down + Zoom in - Zoo…" at bounding box center [396, 183] width 513 height 292
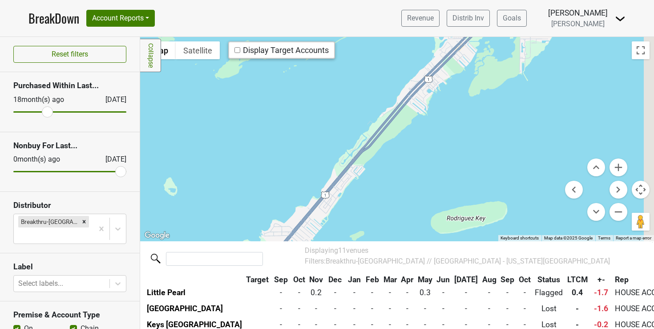
drag, startPoint x: 500, startPoint y: 118, endPoint x: 380, endPoint y: 241, distance: 171.7
click at [381, 240] on div at bounding box center [396, 139] width 513 height 204
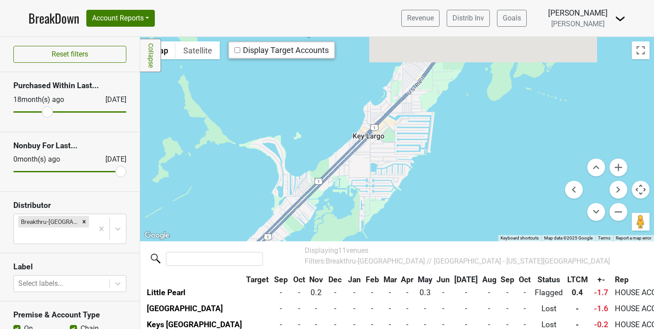
drag, startPoint x: 542, startPoint y: 149, endPoint x: 426, endPoint y: 250, distance: 153.8
click at [426, 250] on div "Filters Collapse ← Move left → Move right ↑ Move up ↓ Move down + Zoom in - Zoo…" at bounding box center [396, 183] width 513 height 292
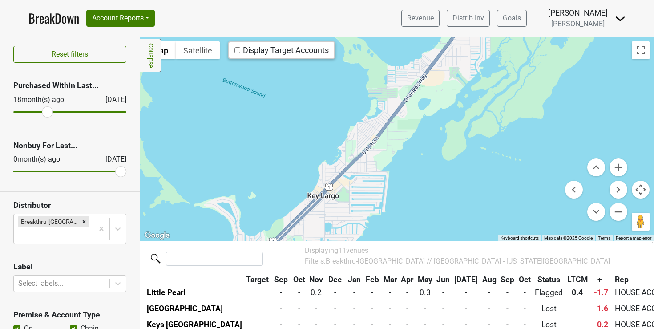
drag, startPoint x: 477, startPoint y: 160, endPoint x: 430, endPoint y: 218, distance: 74.9
click at [430, 218] on div at bounding box center [396, 139] width 513 height 204
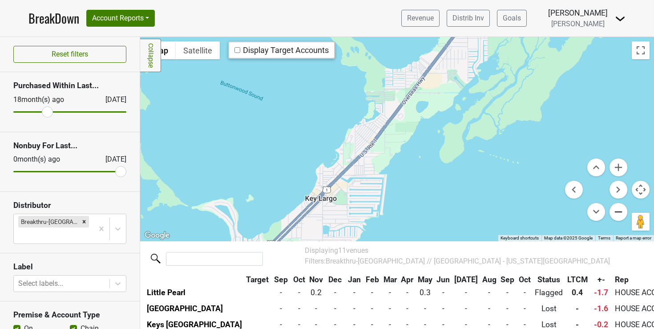
click at [613, 209] on button "Zoom out" at bounding box center [618, 212] width 18 height 18
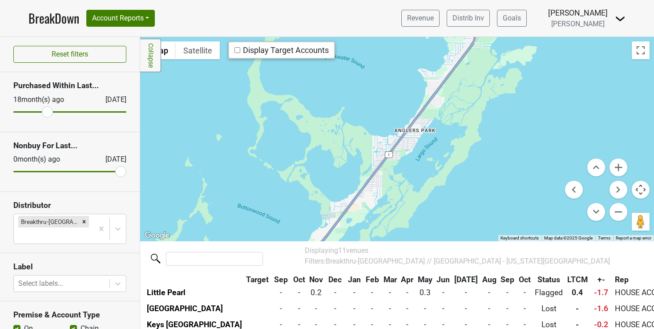
drag, startPoint x: 477, startPoint y: 156, endPoint x: 416, endPoint y: 254, distance: 115.8
click at [416, 254] on div "Filters Collapse ← Move left → Move right ↑ Move up ↓ Move down + Zoom in - Zoo…" at bounding box center [396, 183] width 513 height 292
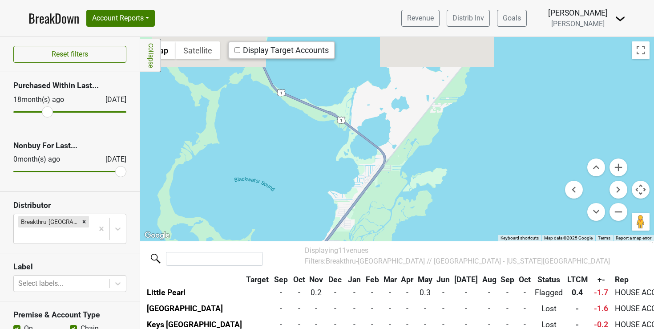
drag, startPoint x: 517, startPoint y: 131, endPoint x: 421, endPoint y: 267, distance: 166.2
click at [421, 267] on div "Filters Collapse ← Move left → Move right ↑ Move up ↓ Move down + Zoom in - Zoo…" at bounding box center [396, 183] width 513 height 292
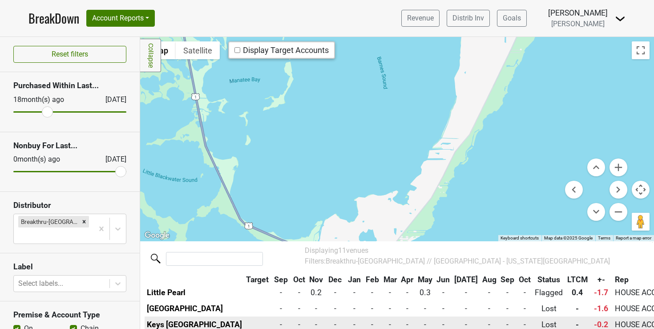
drag, startPoint x: 417, startPoint y: 197, endPoint x: 397, endPoint y: 309, distance: 114.7
click at [397, 310] on div "Filters Collapse ← Move left → Move right ↑ Move up ↓ Move down + Zoom in - Zoo…" at bounding box center [396, 183] width 513 height 292
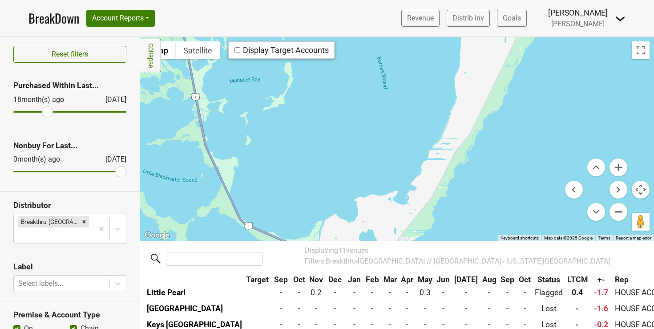
click at [610, 213] on button "Zoom out" at bounding box center [618, 212] width 18 height 18
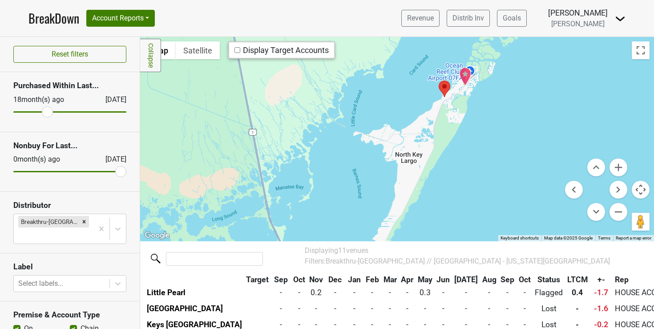
drag, startPoint x: 447, startPoint y: 182, endPoint x: 416, endPoint y: 261, distance: 84.4
click at [416, 261] on div "Filters Collapse ← Move left → Move right ↑ Move up ↓ Move down + Zoom in - Zoo…" at bounding box center [396, 183] width 513 height 292
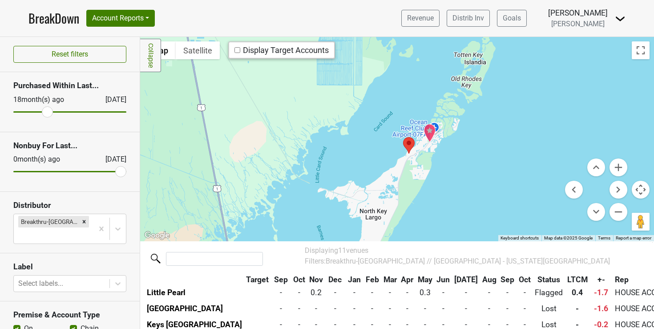
drag, startPoint x: 502, startPoint y: 137, endPoint x: 465, endPoint y: 196, distance: 69.6
click at [465, 196] on div at bounding box center [396, 139] width 513 height 204
click at [616, 164] on button "Zoom in" at bounding box center [618, 167] width 18 height 18
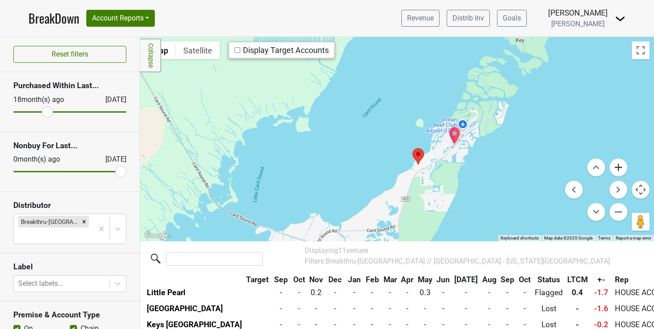
click at [616, 164] on button "Zoom in" at bounding box center [618, 167] width 18 height 18
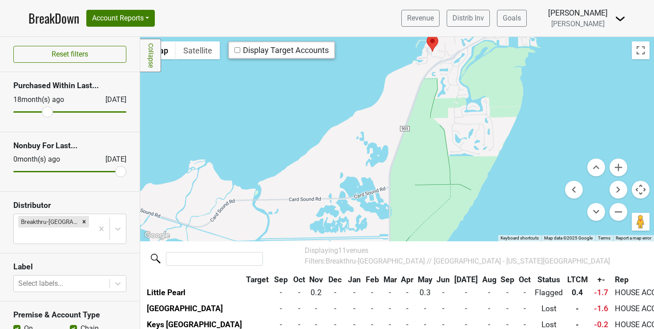
drag, startPoint x: 402, startPoint y: 162, endPoint x: 389, endPoint y: 17, distance: 145.5
click at [389, 17] on div "BreakDown Account Reports SuperRanker Map Award Progress Chain Compliance CRM N…" at bounding box center [327, 164] width 654 height 329
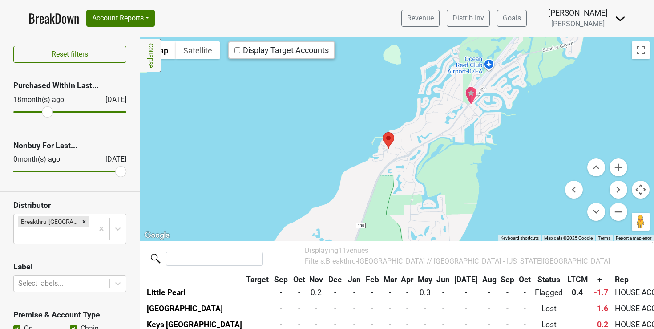
drag, startPoint x: 381, startPoint y: 97, endPoint x: 336, endPoint y: 196, distance: 108.6
click at [336, 196] on div at bounding box center [396, 139] width 513 height 204
click at [382, 132] on area "Key Largo Angler's Club" at bounding box center [382, 132] width 0 height 0
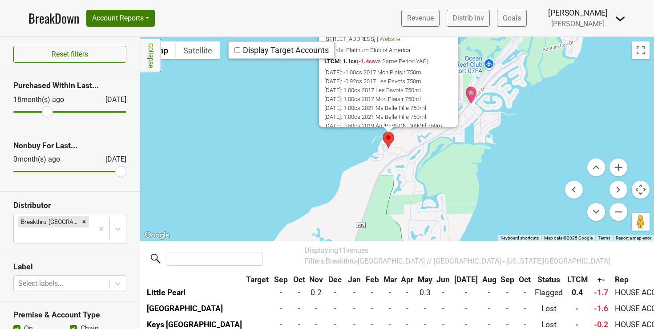
scroll to position [114, 0]
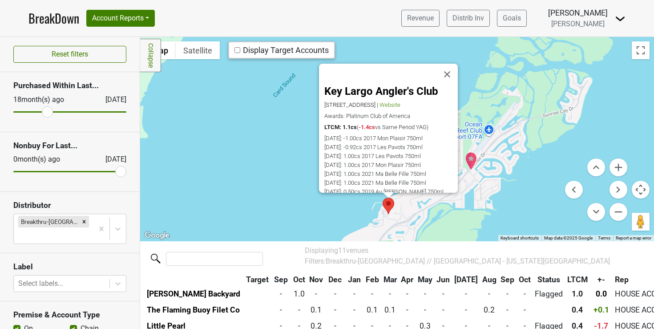
click at [465, 156] on img "Ocean Reef Club" at bounding box center [471, 161] width 12 height 19
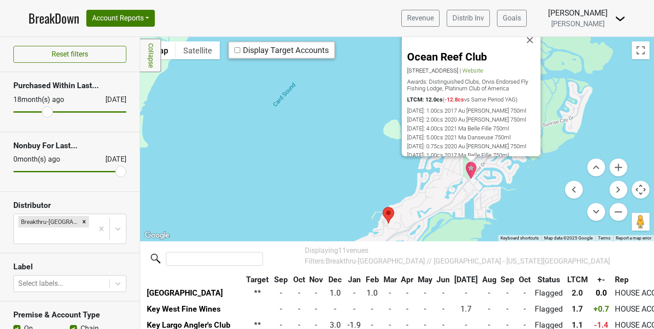
scroll to position [50, 0]
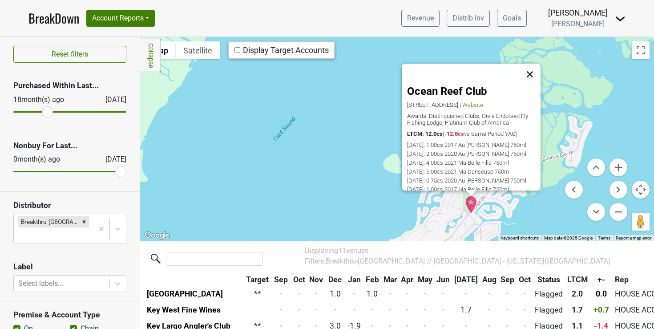
click at [530, 72] on button "Close" at bounding box center [529, 74] width 21 height 21
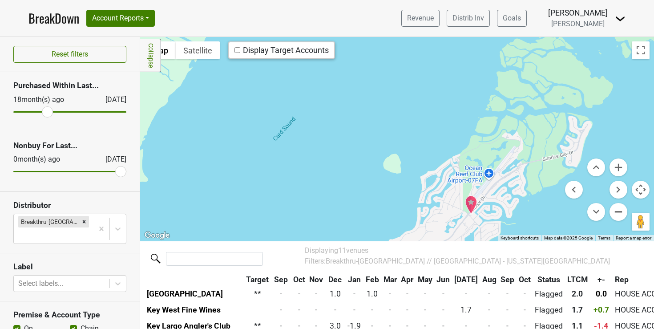
click at [609, 208] on button "Zoom out" at bounding box center [618, 212] width 18 height 18
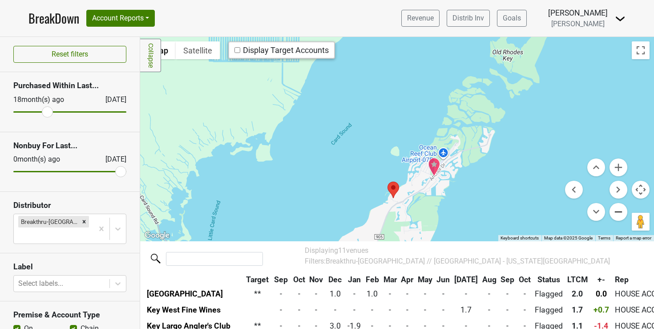
click at [609, 208] on button "Zoom out" at bounding box center [618, 212] width 18 height 18
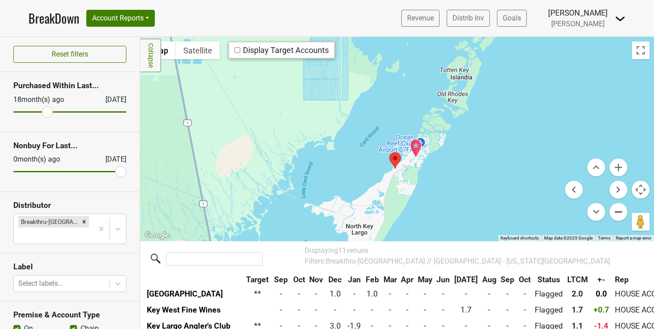
click at [610, 210] on button "Zoom out" at bounding box center [618, 212] width 18 height 18
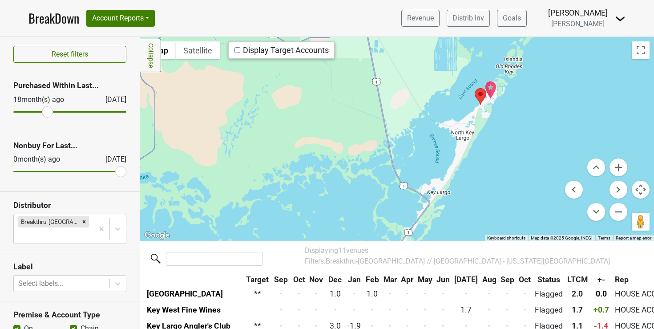
drag, startPoint x: 340, startPoint y: 196, endPoint x: 426, endPoint y: 147, distance: 99.0
click at [426, 147] on div at bounding box center [396, 139] width 513 height 204
click at [611, 209] on button "Zoom out" at bounding box center [618, 212] width 18 height 18
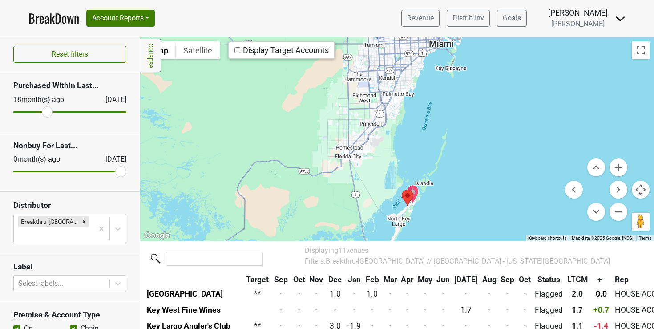
drag, startPoint x: 497, startPoint y: 190, endPoint x: 465, endPoint y: 275, distance: 90.6
click at [465, 275] on div "Filters Collapse ← Move left → Move right ↑ Move up ↓ Move down + Zoom in - Zoo…" at bounding box center [396, 183] width 513 height 292
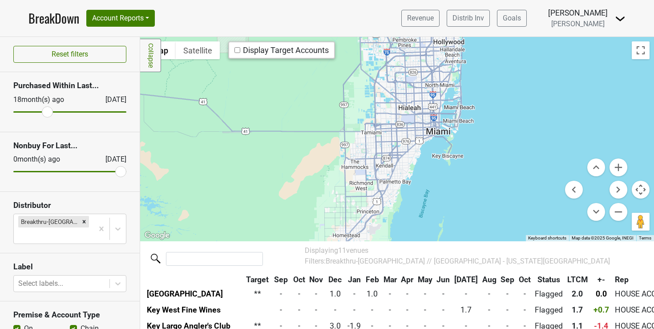
drag, startPoint x: 470, startPoint y: 145, endPoint x: 467, endPoint y: 234, distance: 89.0
click at [467, 234] on div at bounding box center [396, 139] width 513 height 204
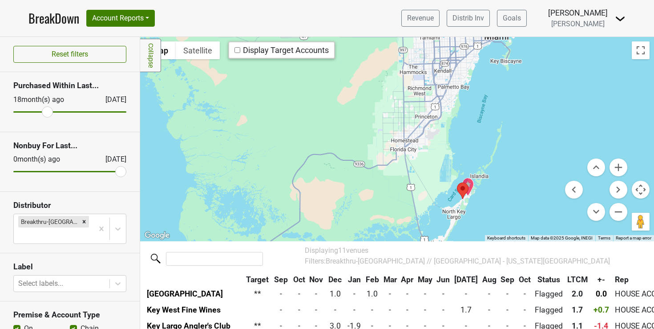
drag, startPoint x: 473, startPoint y: 182, endPoint x: 531, endPoint y: 89, distance: 110.0
click at [531, 89] on div at bounding box center [396, 139] width 513 height 204
